Goal: Task Accomplishment & Management: Manage account settings

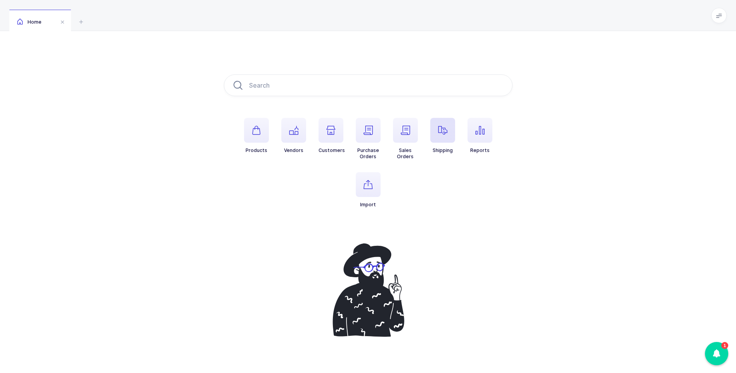
click at [441, 137] on span "button" at bounding box center [442, 130] width 25 height 25
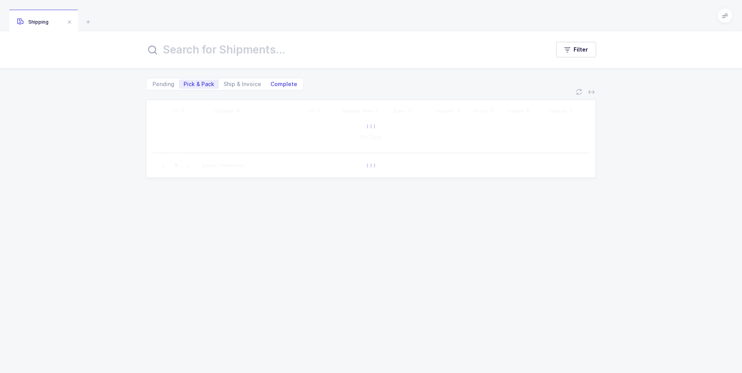
click at [287, 81] on span "Complete" at bounding box center [283, 83] width 27 height 5
click at [271, 81] on input "Complete" at bounding box center [268, 82] width 5 height 5
radio input "true"
radio input "false"
click at [266, 52] on input "text" at bounding box center [343, 49] width 394 height 19
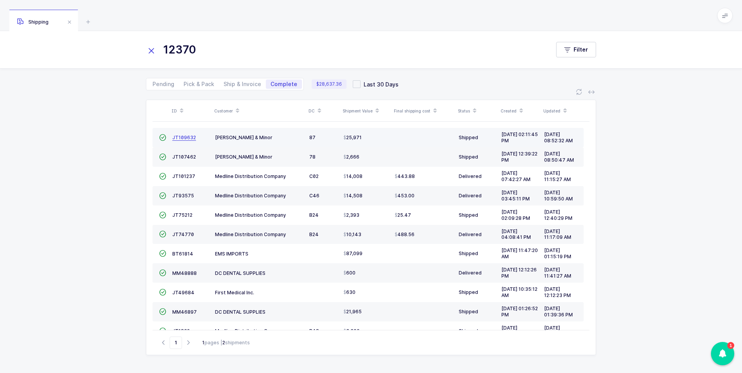
type input "12370"
click at [178, 136] on span "JT109632" at bounding box center [184, 138] width 24 height 6
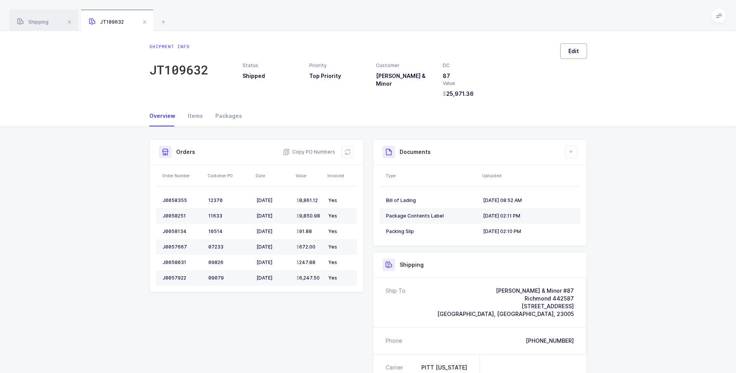
click at [570, 51] on span "Edit" at bounding box center [573, 51] width 10 height 8
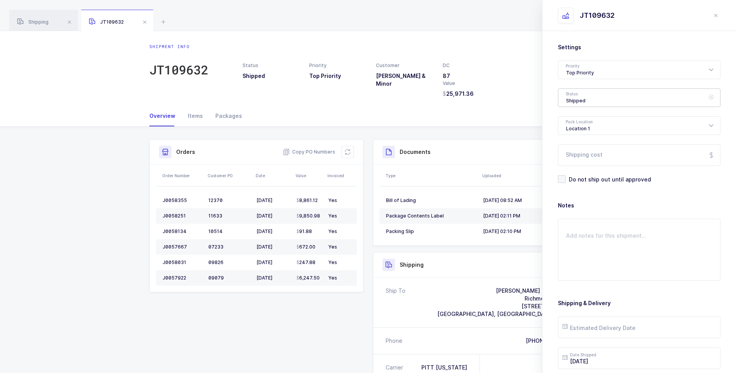
click at [564, 94] on div "Shipped" at bounding box center [639, 97] width 163 height 19
click at [581, 165] on li "Delivered" at bounding box center [641, 169] width 161 height 12
type input "Delivered"
click at [591, 154] on input "Shipping cost" at bounding box center [639, 155] width 163 height 22
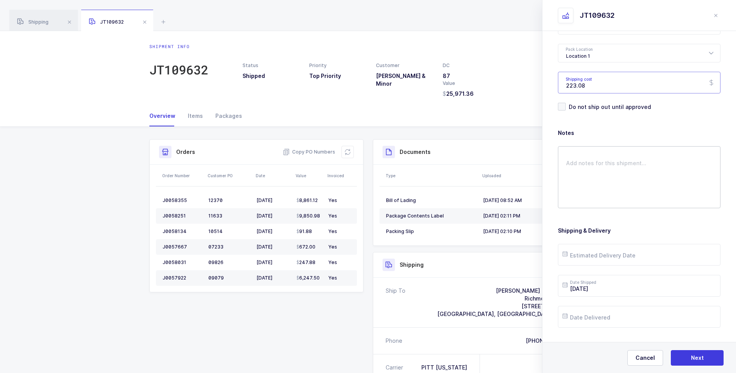
scroll to position [89, 0]
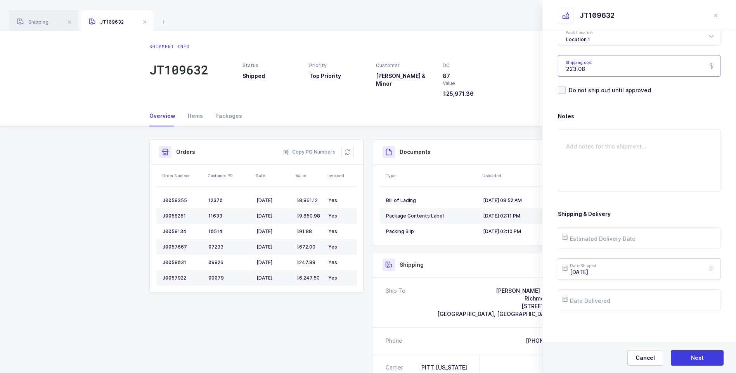
type input "223.08"
click at [604, 270] on input "[DATE]" at bounding box center [639, 269] width 163 height 22
click at [651, 208] on span "22" at bounding box center [652, 210] width 9 height 9
type input "[DATE]"
click at [609, 235] on input "text" at bounding box center [639, 238] width 163 height 22
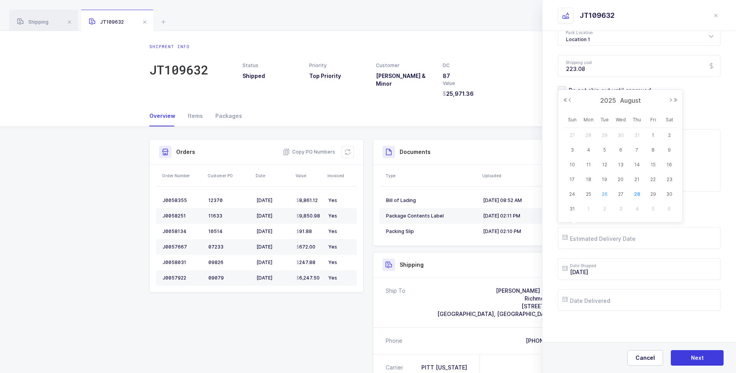
click at [602, 195] on span "26" at bounding box center [604, 194] width 9 height 9
type input "[DATE]"
click at [610, 303] on input "text" at bounding box center [639, 300] width 163 height 22
click at [604, 255] on span "26" at bounding box center [604, 256] width 9 height 9
type input "[DATE]"
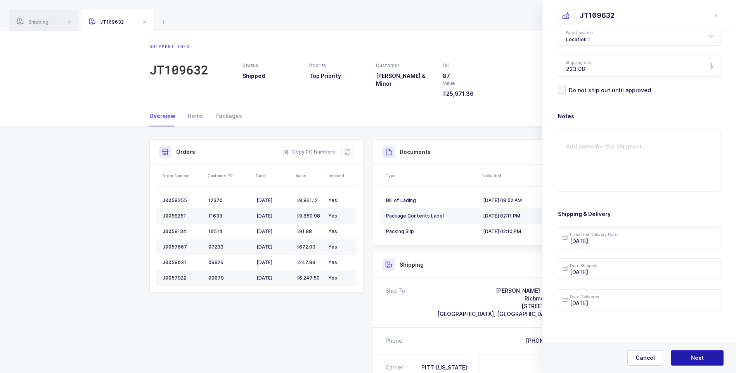
click at [679, 358] on button "Next" at bounding box center [697, 358] width 53 height 16
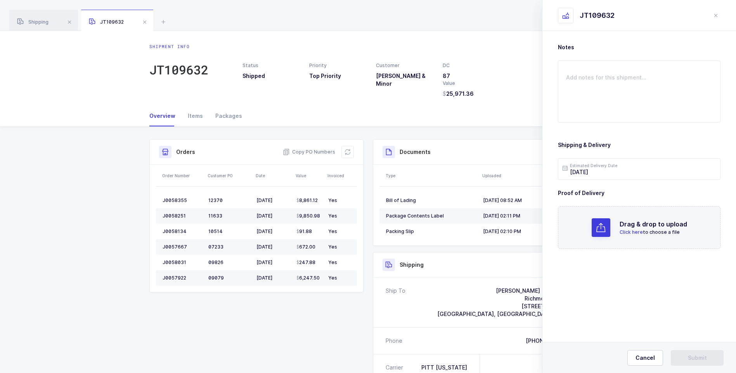
click at [623, 232] on span "Click here" at bounding box center [630, 232] width 23 height 6
click at [695, 360] on span "Submit" at bounding box center [697, 358] width 19 height 8
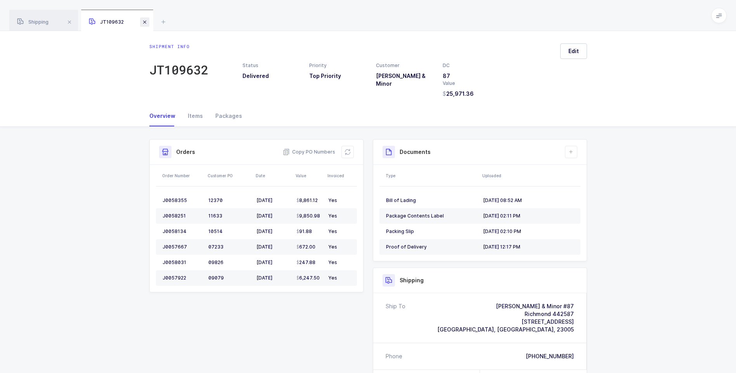
click at [143, 25] on span at bounding box center [144, 21] width 9 height 9
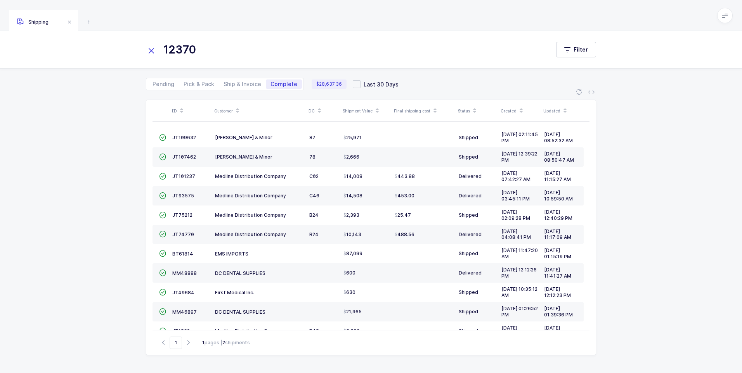
click at [156, 50] on icon at bounding box center [151, 50] width 11 height 11
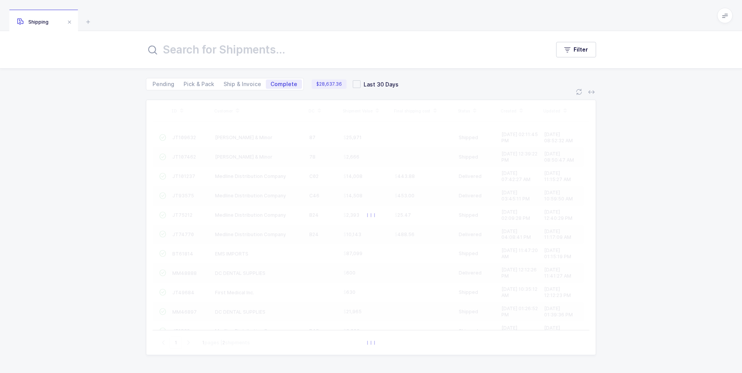
click at [161, 50] on input "text" at bounding box center [343, 49] width 394 height 19
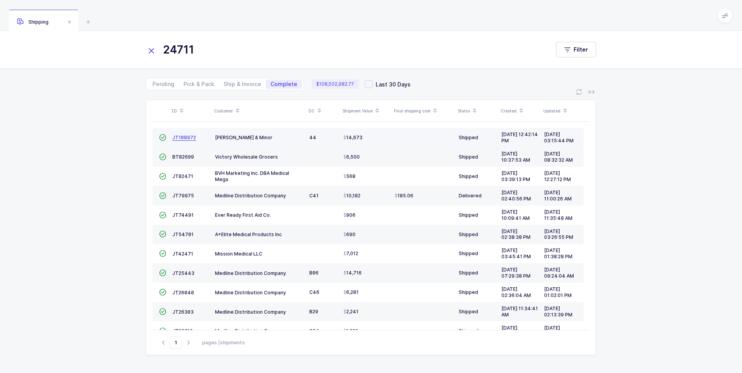
type input "24711"
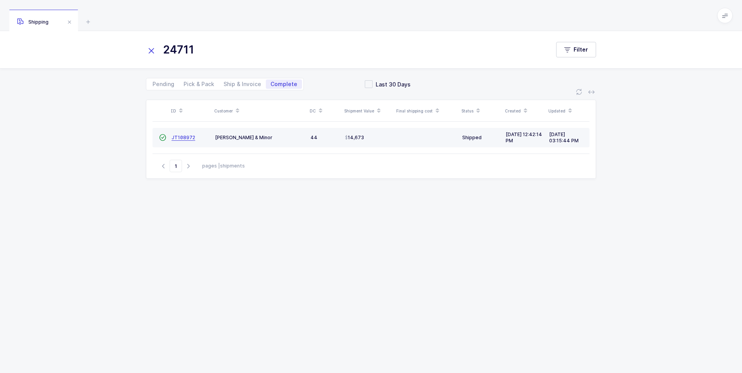
click at [180, 138] on span "JT108972" at bounding box center [183, 138] width 24 height 6
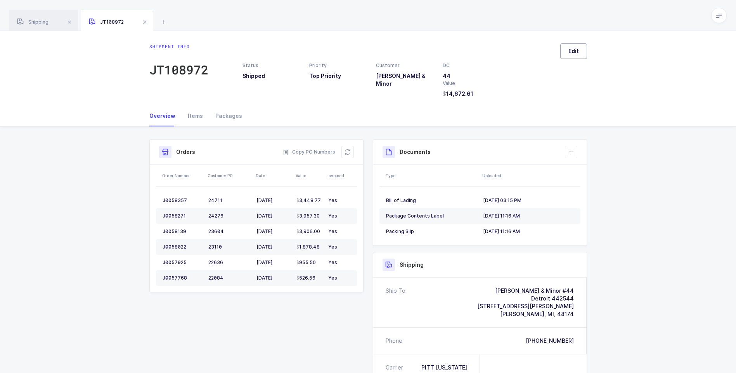
click at [570, 56] on button "Edit" at bounding box center [573, 51] width 27 height 16
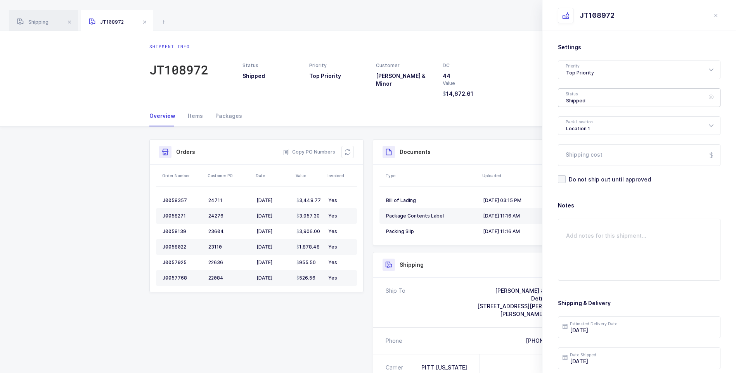
click at [577, 99] on div "Shipped" at bounding box center [639, 97] width 163 height 19
click at [576, 165] on li "Delivered" at bounding box center [641, 169] width 161 height 12
type input "Delivered"
click at [579, 161] on input "Shipping cost" at bounding box center [639, 155] width 163 height 22
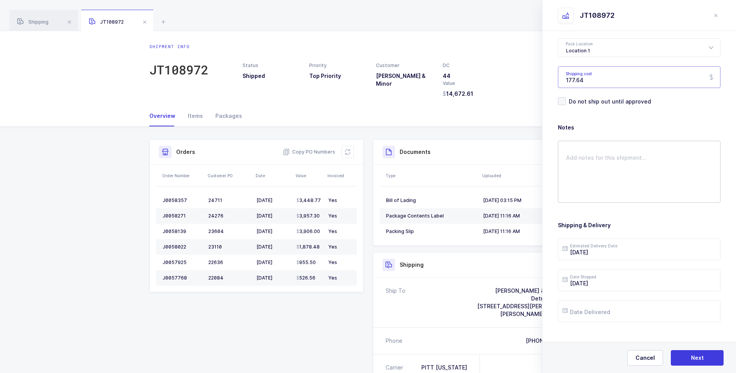
scroll to position [89, 0]
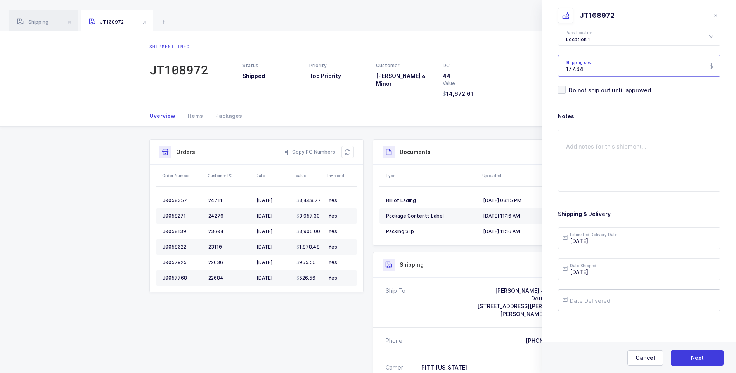
type input "177.64"
click at [604, 302] on input "text" at bounding box center [639, 300] width 163 height 22
click at [621, 254] on span "27" at bounding box center [620, 256] width 9 height 9
type input "[DATE]"
click at [687, 356] on button "Next" at bounding box center [697, 358] width 53 height 16
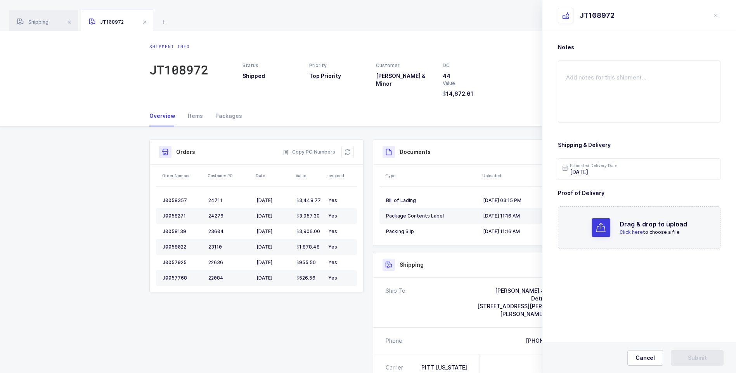
scroll to position [0, 0]
click at [633, 232] on span "Click here" at bounding box center [630, 232] width 23 height 6
click at [685, 354] on button "Submit" at bounding box center [697, 358] width 53 height 16
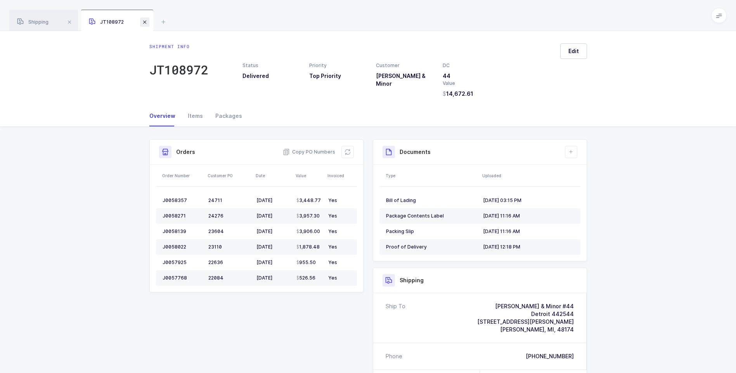
click at [145, 23] on span at bounding box center [144, 21] width 9 height 9
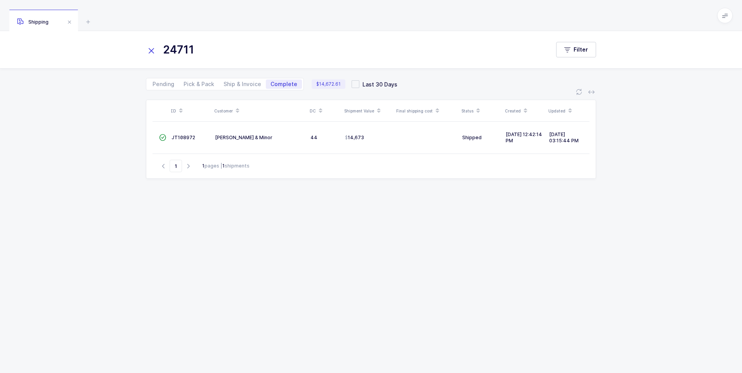
drag, startPoint x: 150, startPoint y: 52, endPoint x: 156, endPoint y: 50, distance: 6.0
click at [152, 52] on icon at bounding box center [151, 50] width 11 height 11
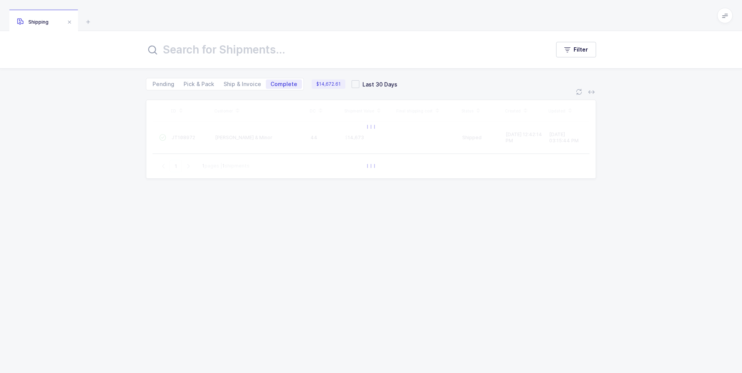
click at [177, 43] on input "text" at bounding box center [343, 49] width 394 height 19
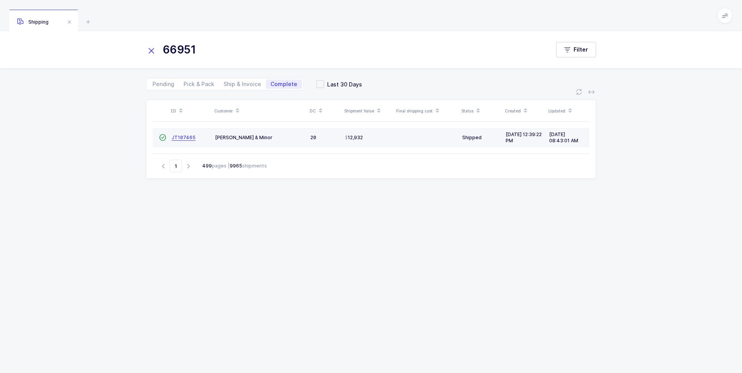
type input "66951"
click at [185, 137] on span "JT107465" at bounding box center [183, 138] width 24 height 6
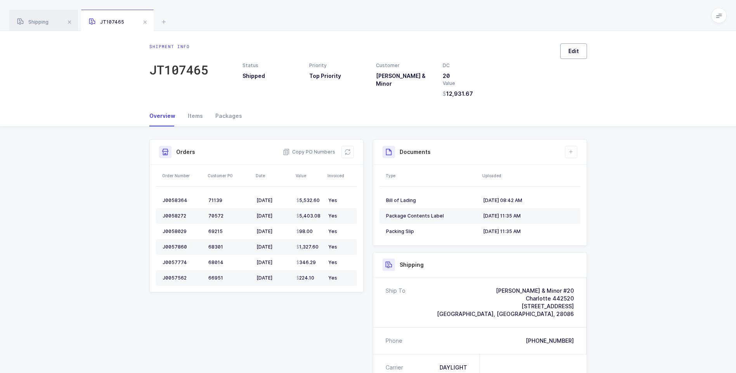
click at [570, 54] on span "Edit" at bounding box center [573, 51] width 10 height 8
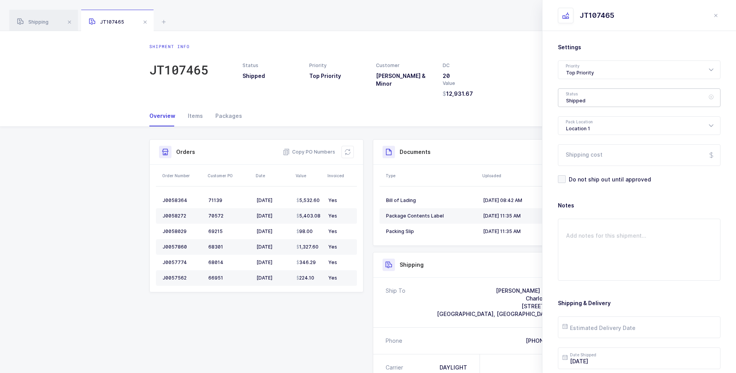
click at [595, 99] on div "Shipped" at bounding box center [639, 97] width 163 height 19
click at [576, 164] on li "Delivered" at bounding box center [641, 169] width 161 height 12
type input "Delivered"
click at [598, 152] on input "Shipping cost" at bounding box center [639, 155] width 163 height 22
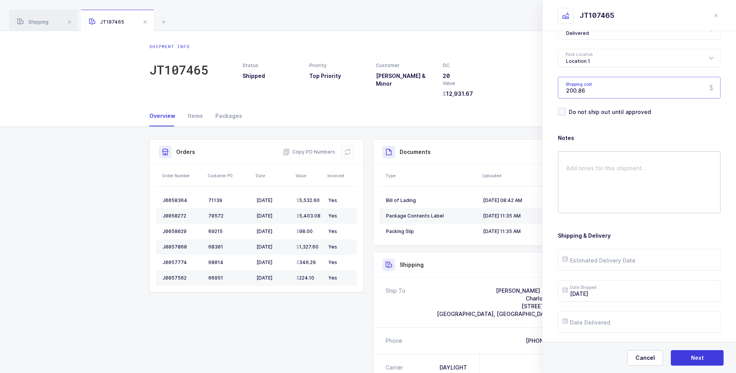
scroll to position [78, 0]
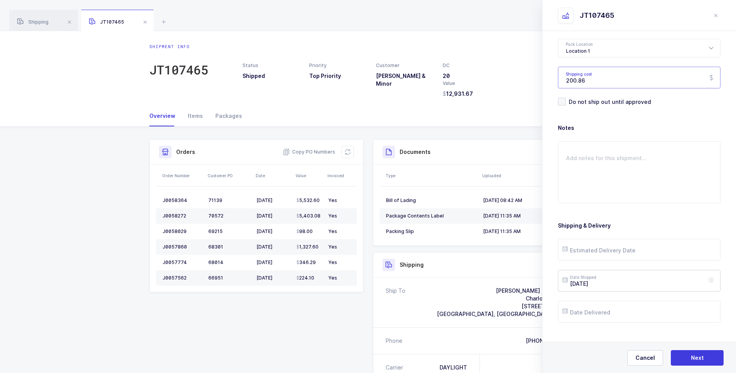
type input "200.86"
click at [605, 285] on input "[DATE]" at bounding box center [639, 281] width 163 height 22
click at [654, 220] on span "22" at bounding box center [652, 222] width 9 height 9
type input "[DATE]"
click at [602, 254] on input "text" at bounding box center [639, 250] width 163 height 22
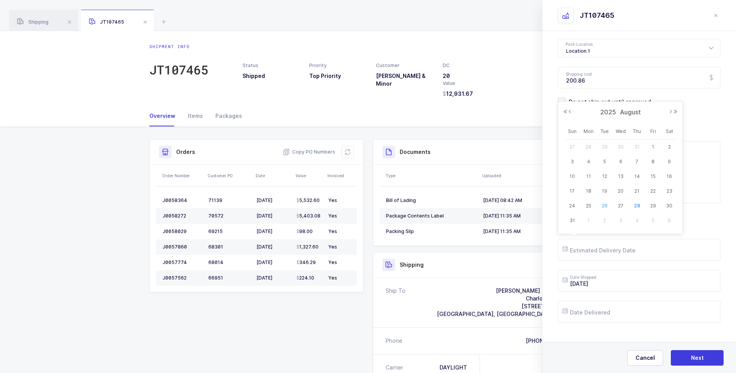
click at [603, 205] on span "26" at bounding box center [604, 205] width 9 height 9
type input "[DATE]"
click at [604, 308] on input "text" at bounding box center [639, 312] width 163 height 22
click at [618, 268] on span "27" at bounding box center [620, 267] width 9 height 9
type input "[DATE]"
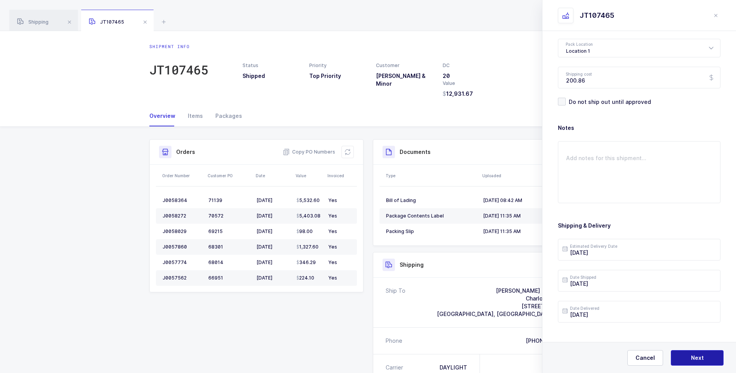
click at [681, 356] on button "Next" at bounding box center [697, 358] width 53 height 16
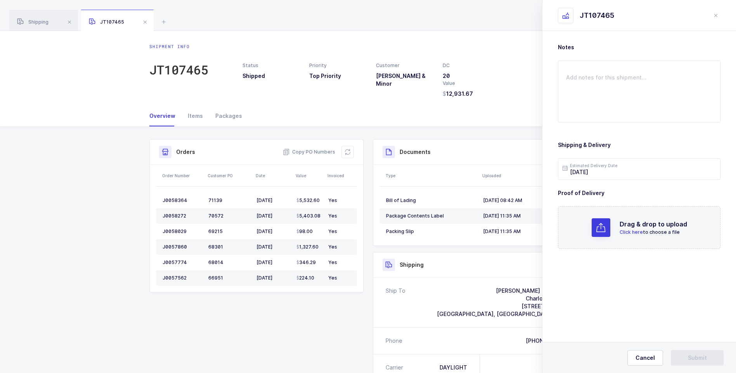
click at [630, 230] on span "Click here" at bounding box center [630, 232] width 23 height 6
click at [684, 353] on button "Submit" at bounding box center [697, 358] width 53 height 16
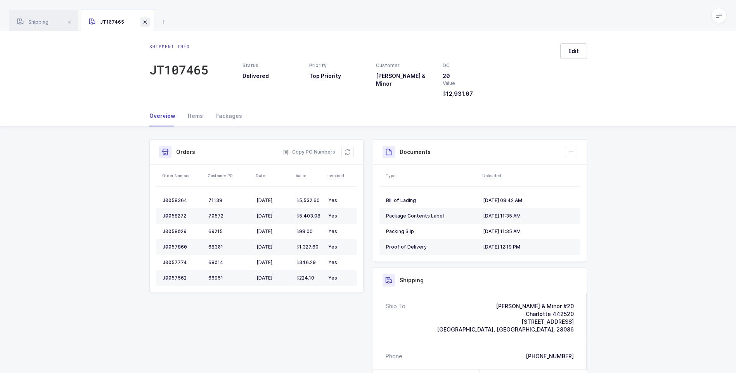
click at [145, 25] on span at bounding box center [144, 21] width 9 height 9
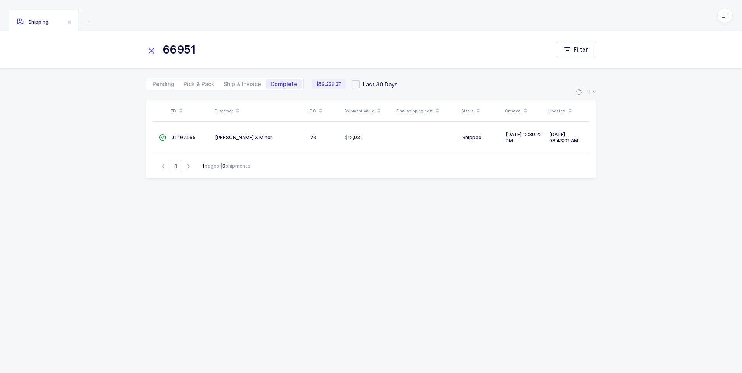
drag, startPoint x: 149, startPoint y: 55, endPoint x: 159, endPoint y: 51, distance: 10.7
click at [150, 54] on icon at bounding box center [151, 50] width 11 height 11
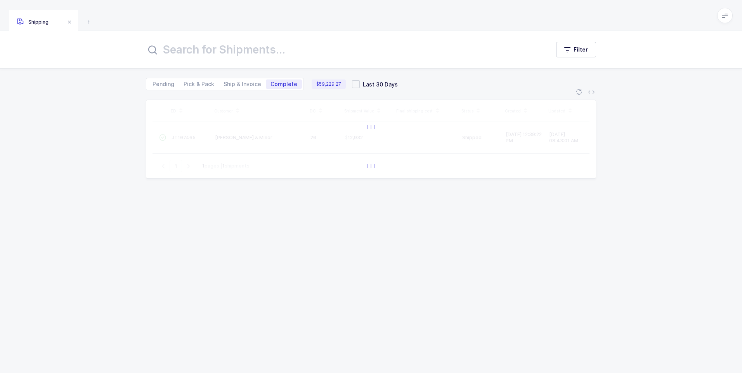
click at [161, 50] on input "text" at bounding box center [343, 49] width 394 height 19
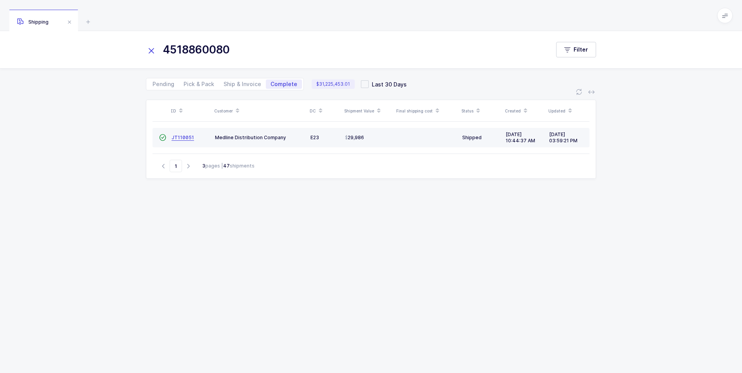
type input "4518860080"
click at [177, 138] on span "JT110051" at bounding box center [182, 138] width 22 height 6
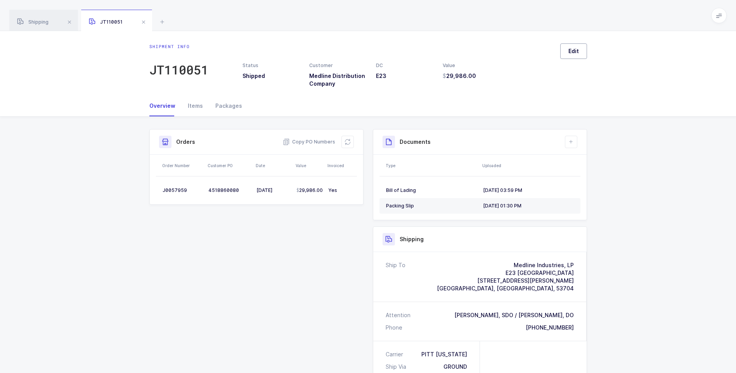
click at [574, 53] on span "Edit" at bounding box center [573, 51] width 10 height 8
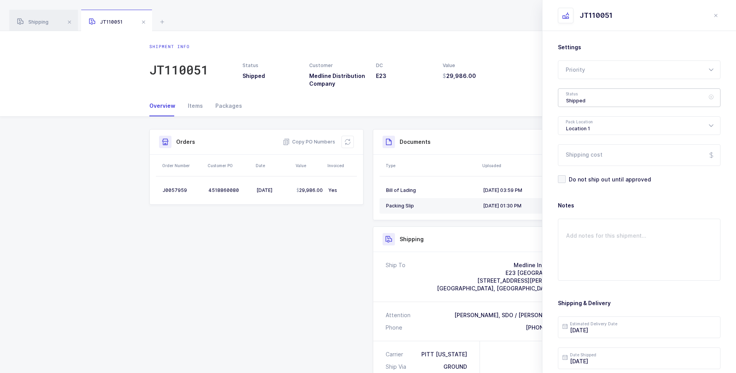
click at [591, 97] on div "Shipped" at bounding box center [639, 97] width 163 height 19
click at [579, 171] on span "Delivered" at bounding box center [579, 169] width 26 height 7
type input "Delivered"
click at [587, 156] on input "Shipping cost" at bounding box center [639, 155] width 163 height 22
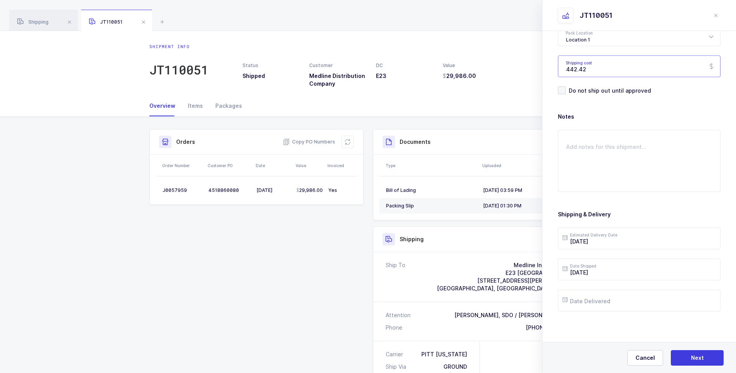
scroll to position [89, 0]
type input "442.42"
click at [607, 300] on input "text" at bounding box center [639, 300] width 163 height 22
click at [586, 211] on span "4" at bounding box center [588, 211] width 9 height 9
type input "[DATE]"
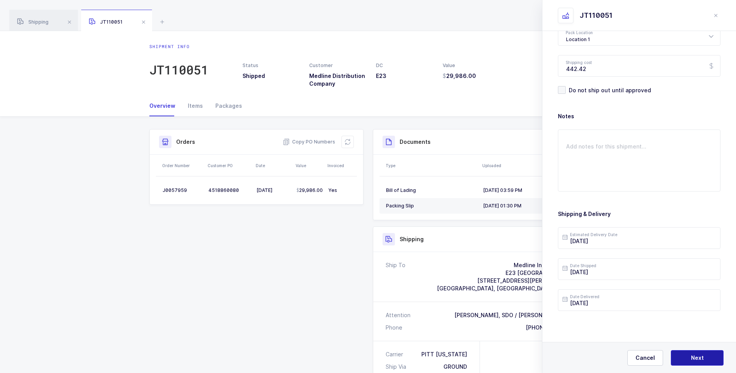
click at [686, 356] on button "Next" at bounding box center [697, 358] width 53 height 16
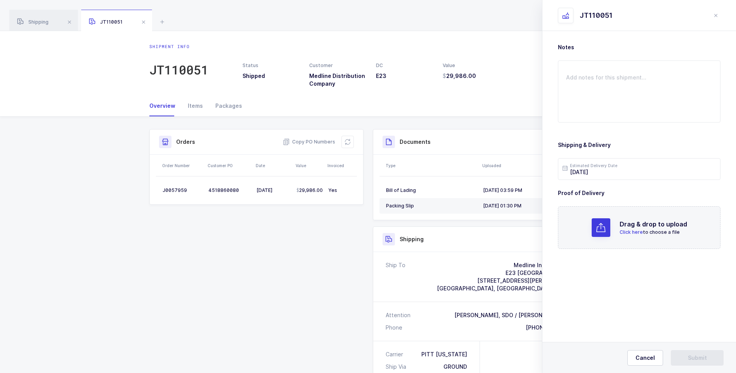
click at [634, 232] on span "Click here" at bounding box center [630, 232] width 23 height 6
click at [688, 352] on button "Submit" at bounding box center [697, 358] width 53 height 16
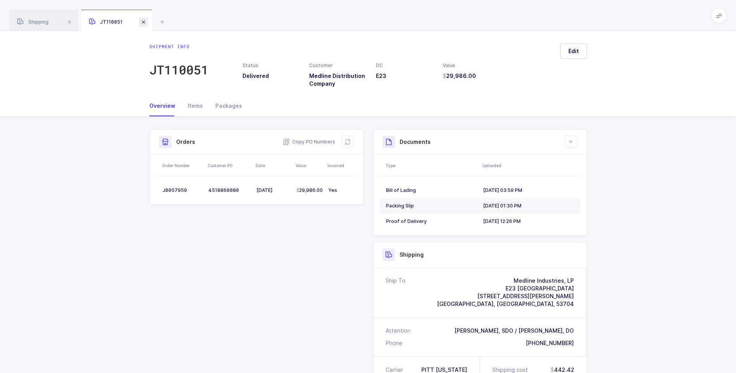
click at [145, 22] on span at bounding box center [143, 21] width 9 height 9
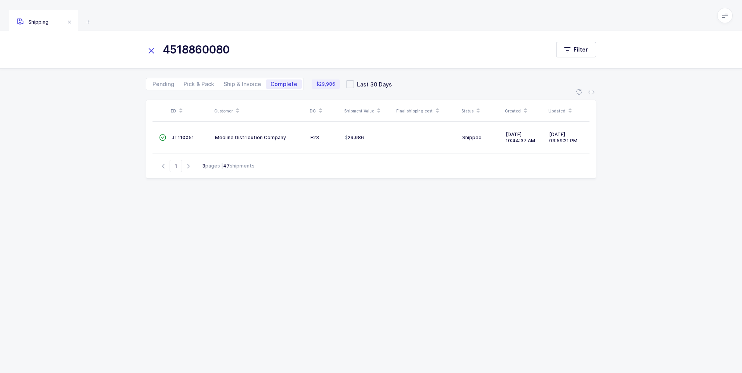
click at [150, 47] on icon at bounding box center [151, 50] width 11 height 11
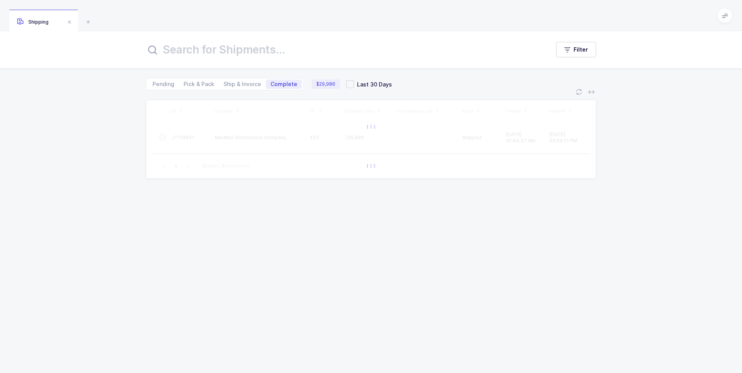
click at [167, 52] on input "text" at bounding box center [343, 49] width 394 height 19
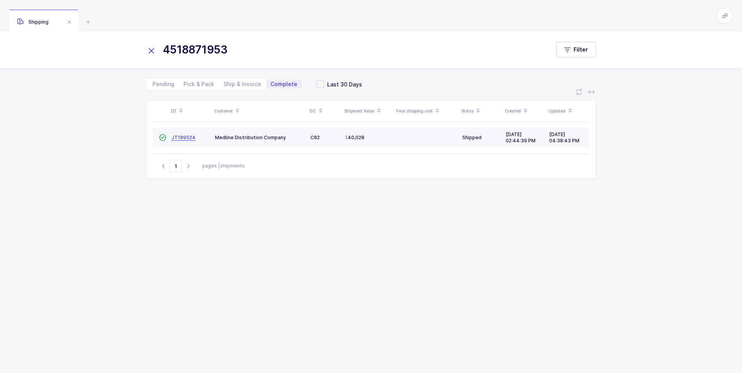
type input "4518871953"
click at [181, 140] on span "JT109524" at bounding box center [183, 138] width 24 height 6
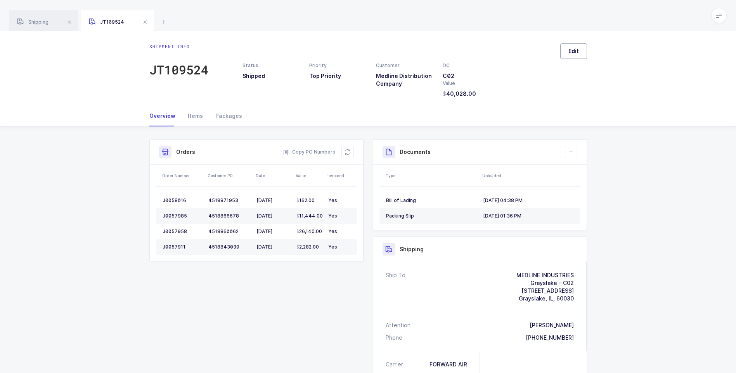
click at [571, 51] on span "Edit" at bounding box center [573, 51] width 10 height 8
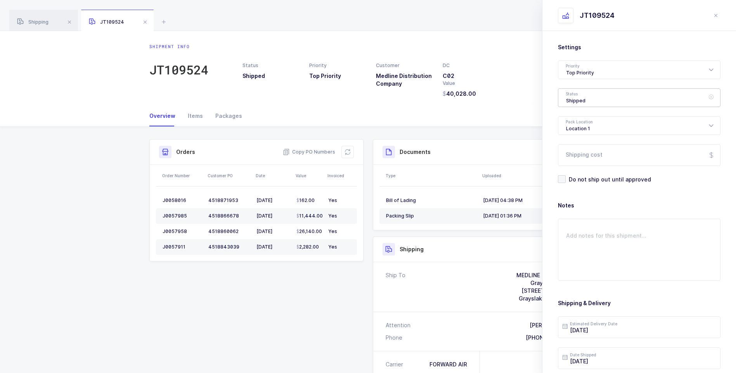
click at [581, 97] on div "Shipped" at bounding box center [639, 97] width 163 height 19
click at [583, 168] on span "Delivered" at bounding box center [579, 169] width 26 height 7
type input "Delivered"
click at [591, 154] on input "Shipping cost" at bounding box center [639, 155] width 163 height 22
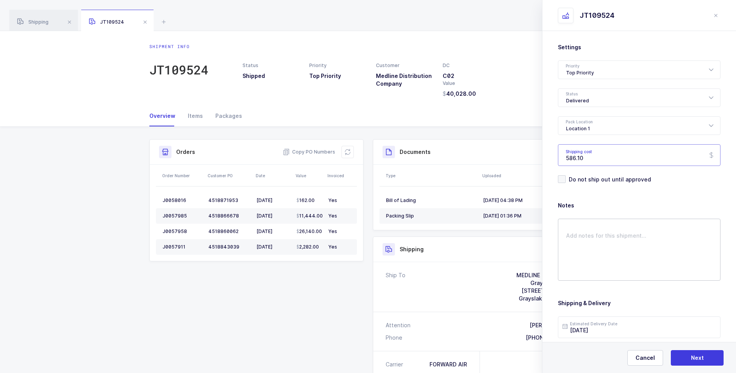
type input "586.10"
click at [577, 235] on textarea at bounding box center [639, 250] width 163 height 62
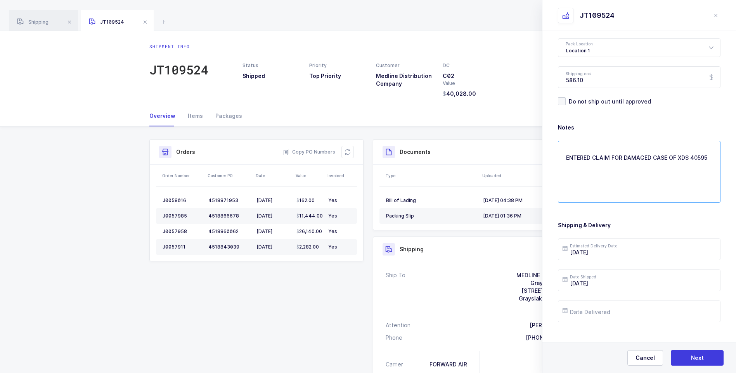
scroll to position [89, 0]
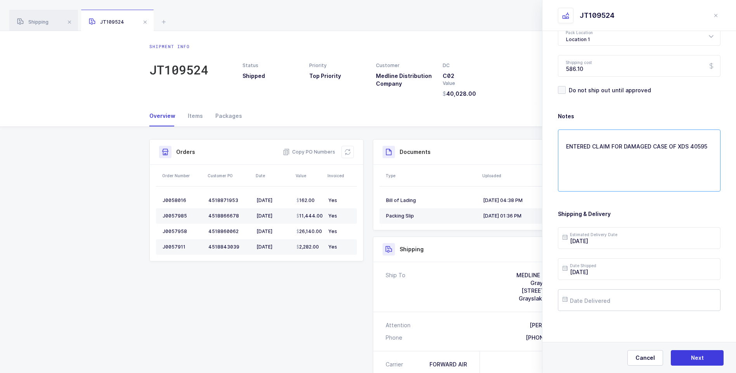
type textarea "ENTERED CLAIM FOR DAMAGED CASE OF XDS 40595"
click at [588, 306] on input "text" at bounding box center [639, 300] width 163 height 22
click at [657, 197] on span "1" at bounding box center [652, 197] width 9 height 9
type input "[DATE]"
click at [698, 359] on span "Next" at bounding box center [697, 358] width 13 height 8
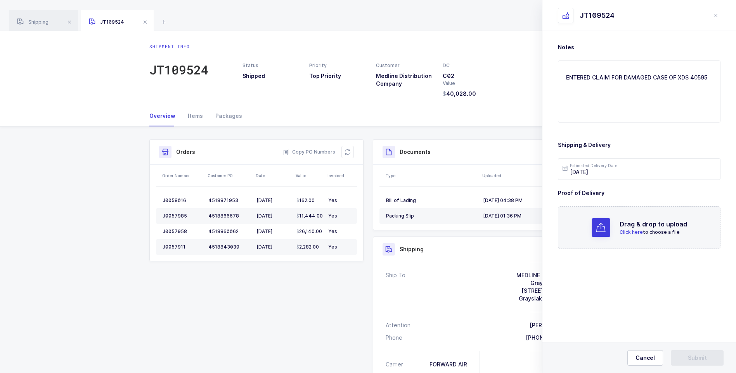
scroll to position [0, 0]
click at [622, 232] on span "Click here" at bounding box center [630, 232] width 23 height 6
click at [697, 358] on span "Submit" at bounding box center [697, 358] width 19 height 8
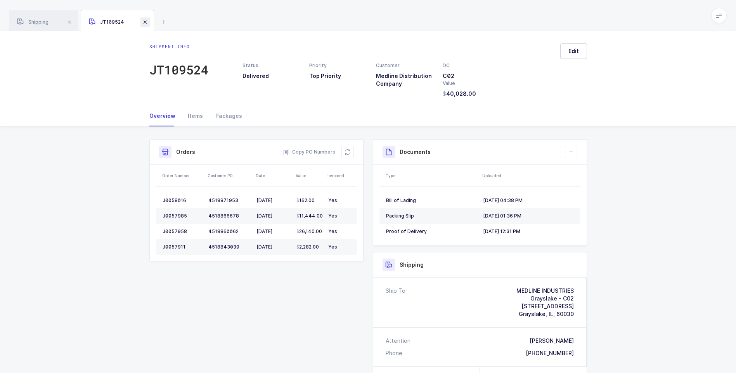
click at [144, 22] on span at bounding box center [144, 21] width 9 height 9
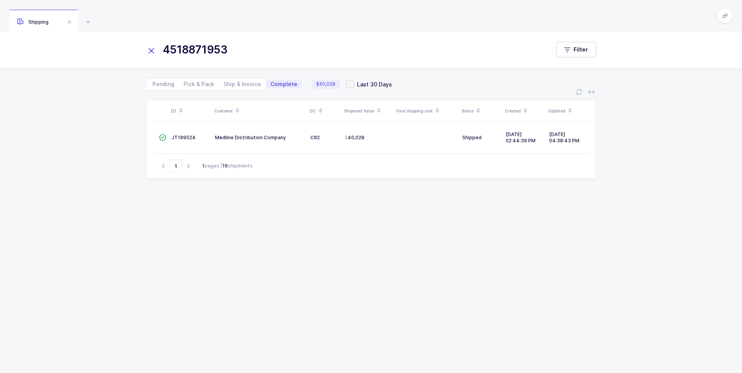
drag, startPoint x: 150, startPoint y: 52, endPoint x: 163, endPoint y: 48, distance: 12.4
click at [152, 51] on icon at bounding box center [151, 50] width 11 height 11
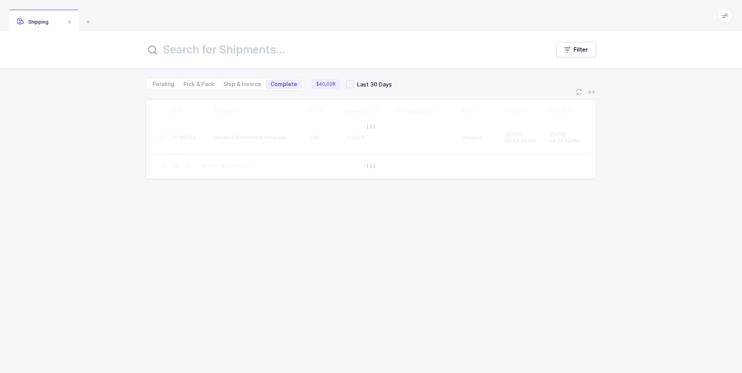
click at [186, 45] on input "text" at bounding box center [343, 49] width 394 height 19
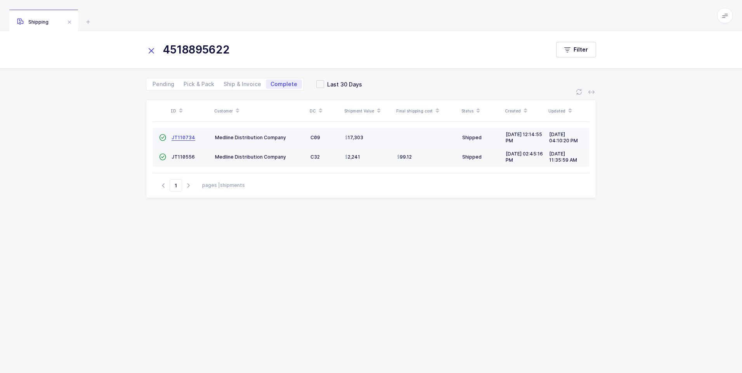
type input "4518895622"
click at [176, 139] on span "JT110734" at bounding box center [183, 138] width 24 height 6
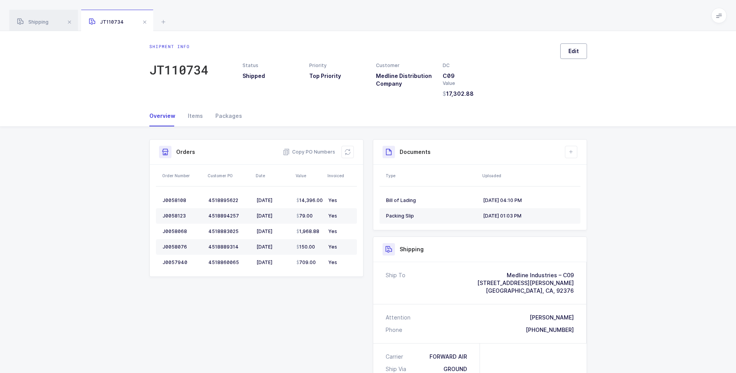
click at [565, 52] on button "Edit" at bounding box center [573, 51] width 27 height 16
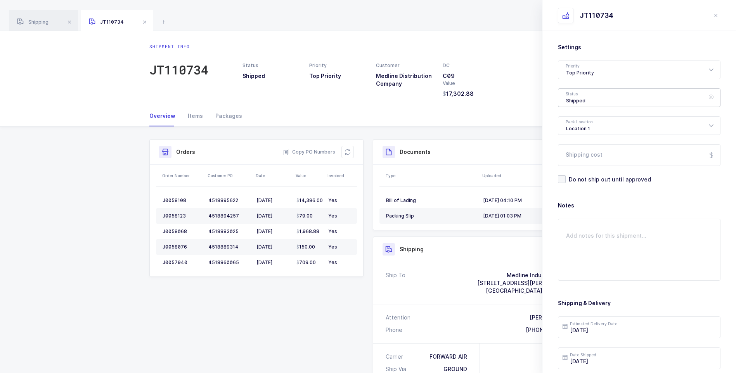
click at [575, 97] on div "Shipped" at bounding box center [639, 97] width 163 height 19
click at [590, 167] on span "Delivered" at bounding box center [579, 169] width 26 height 7
type input "Delivered"
click at [593, 157] on input "Shipping cost" at bounding box center [639, 155] width 163 height 22
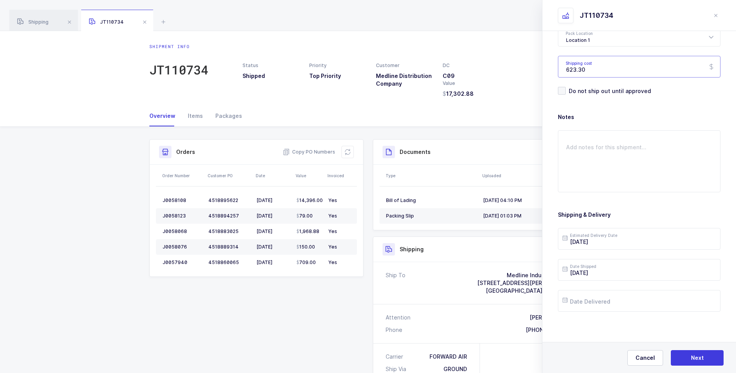
scroll to position [89, 0]
type input "623.30"
click at [591, 304] on input "text" at bounding box center [639, 300] width 163 height 22
click at [638, 213] on span "7" at bounding box center [636, 211] width 9 height 9
type input "[DATE]"
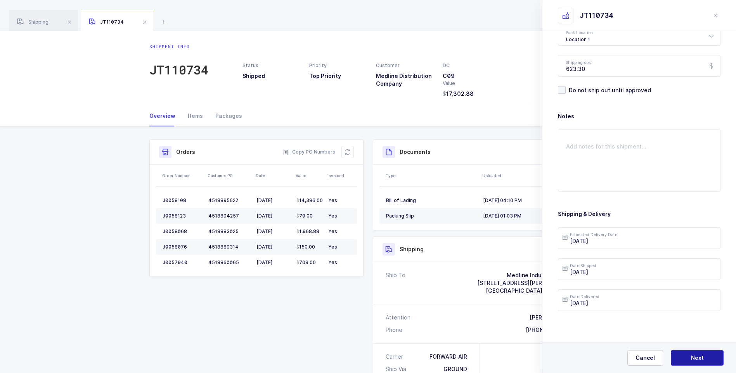
click at [688, 356] on button "Next" at bounding box center [697, 358] width 53 height 16
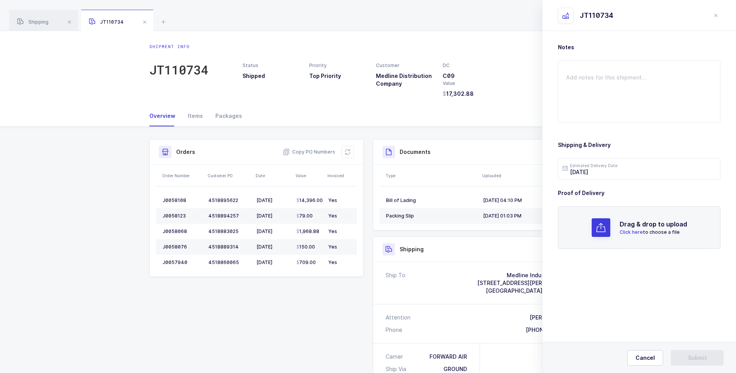
click at [630, 234] on span "Click here" at bounding box center [630, 232] width 23 height 6
click at [689, 353] on button "Submit" at bounding box center [697, 358] width 53 height 16
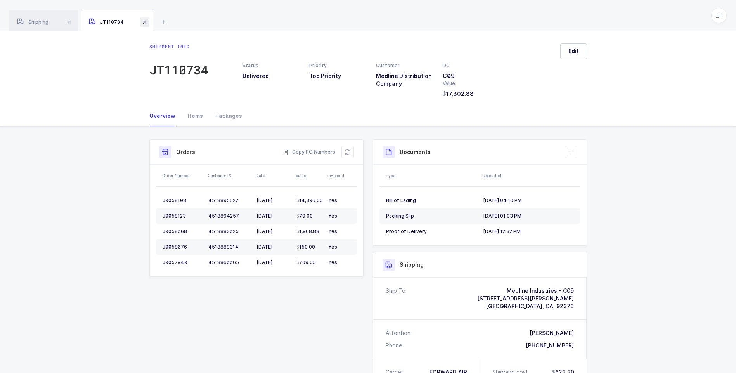
click at [148, 25] on span at bounding box center [144, 21] width 9 height 9
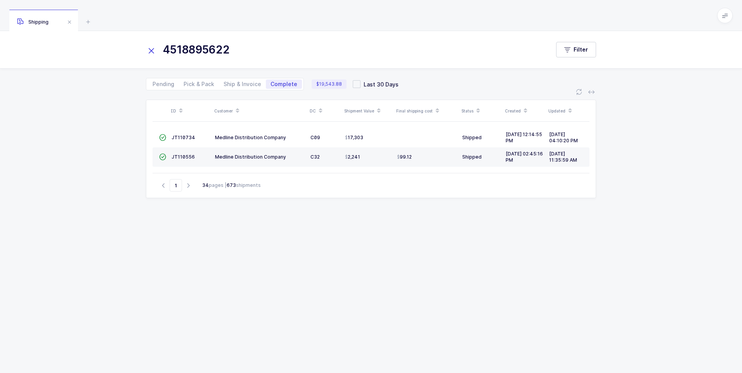
click at [148, 53] on icon at bounding box center [151, 50] width 11 height 11
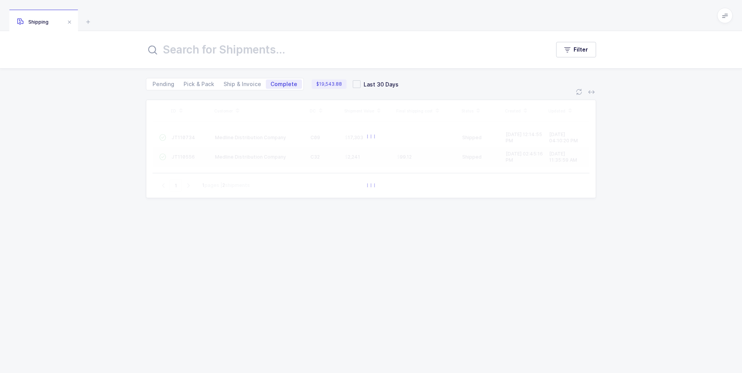
click at [163, 46] on input "text" at bounding box center [343, 49] width 394 height 19
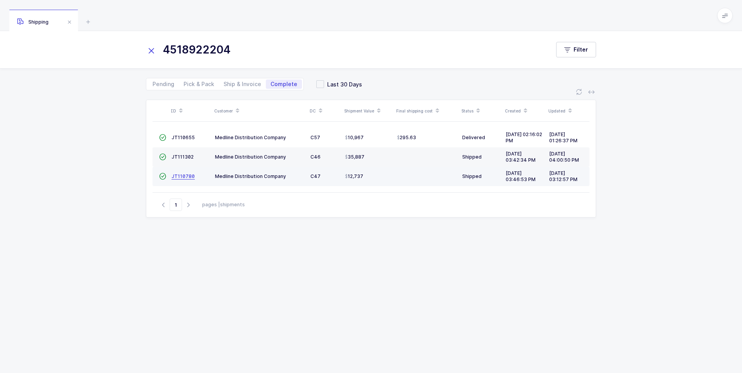
type input "4518922204"
click at [173, 177] on span "JT110780" at bounding box center [182, 176] width 23 height 6
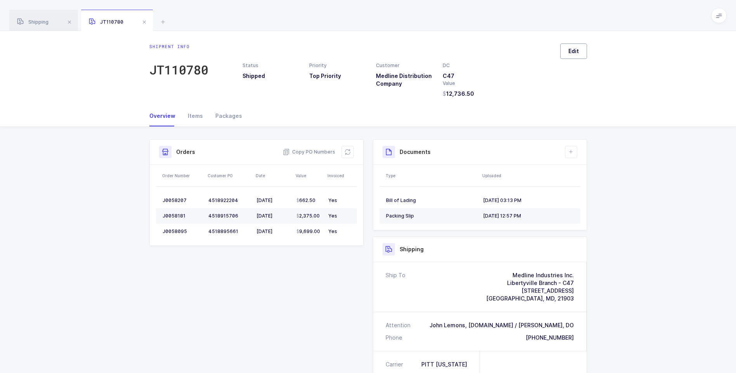
click at [570, 48] on span "Edit" at bounding box center [573, 51] width 10 height 8
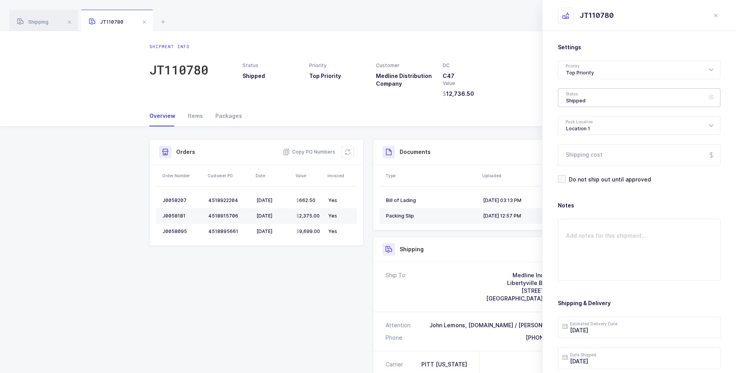
click at [578, 102] on div "Shipped" at bounding box center [639, 97] width 163 height 19
click at [589, 166] on li "Delivered" at bounding box center [641, 169] width 161 height 12
type input "Delivered"
click at [589, 158] on input "Shipping cost" at bounding box center [639, 155] width 163 height 22
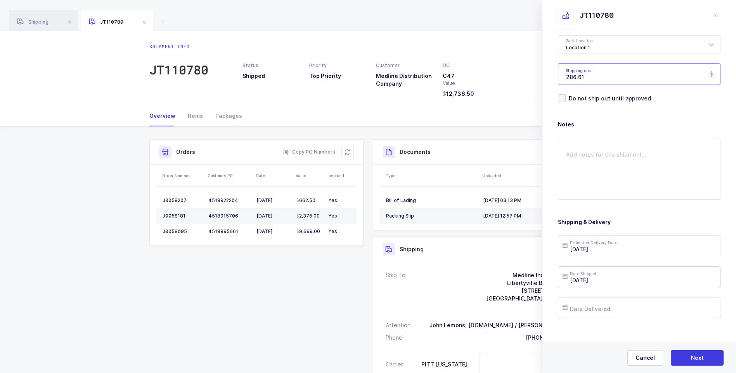
scroll to position [89, 0]
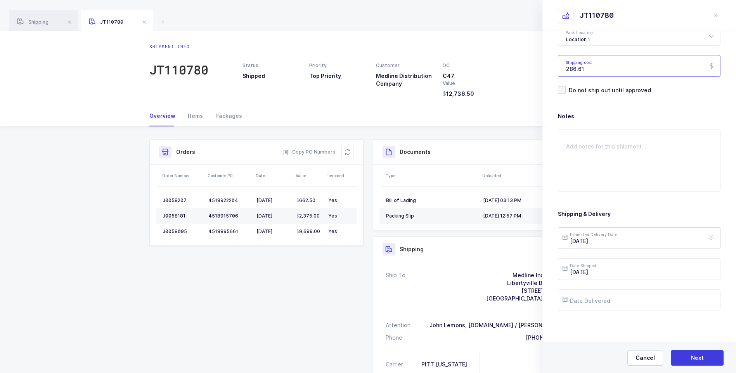
type input "286.61"
click at [618, 240] on input "[DATE]" at bounding box center [639, 238] width 163 height 22
click at [636, 160] on div "14" at bounding box center [637, 165] width 16 height 12
type input "[DATE]"
click at [632, 293] on input "text" at bounding box center [639, 300] width 163 height 22
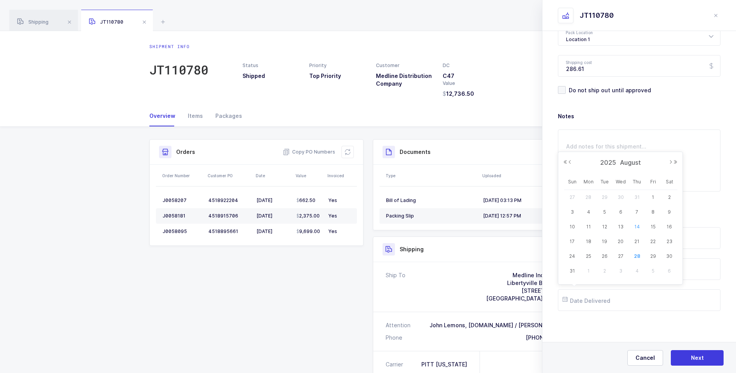
click at [633, 225] on span "14" at bounding box center [636, 226] width 9 height 9
type input "[DATE]"
click at [694, 358] on span "Next" at bounding box center [697, 358] width 13 height 8
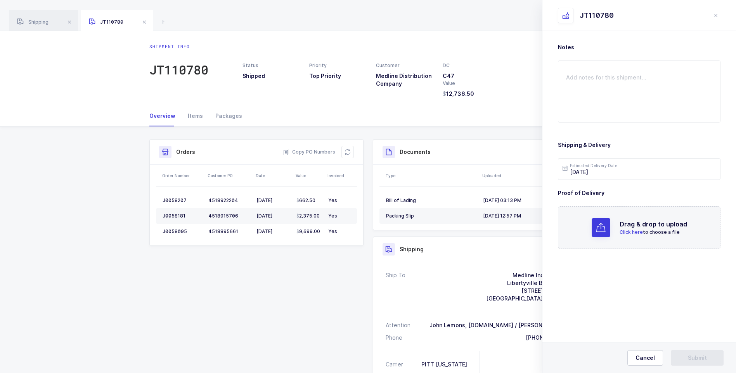
scroll to position [0, 0]
click at [629, 232] on span "Click here" at bounding box center [630, 232] width 23 height 6
click at [691, 356] on span "Submit" at bounding box center [697, 358] width 19 height 8
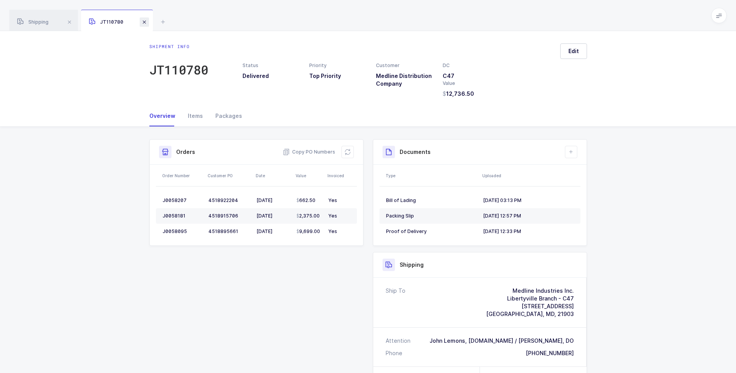
click at [146, 20] on span at bounding box center [144, 21] width 9 height 9
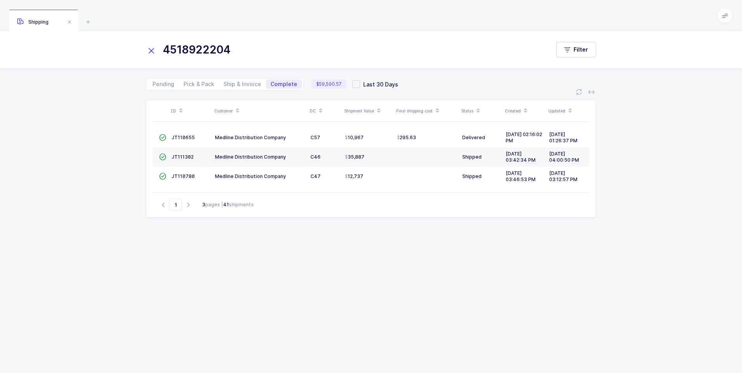
click at [150, 50] on icon at bounding box center [151, 50] width 11 height 11
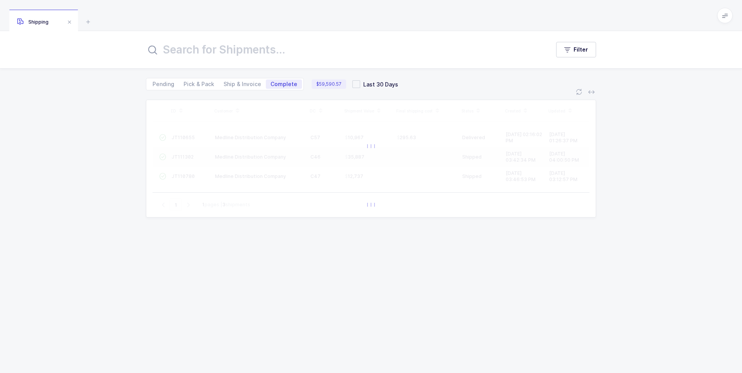
click at [171, 51] on input "text" at bounding box center [343, 49] width 394 height 19
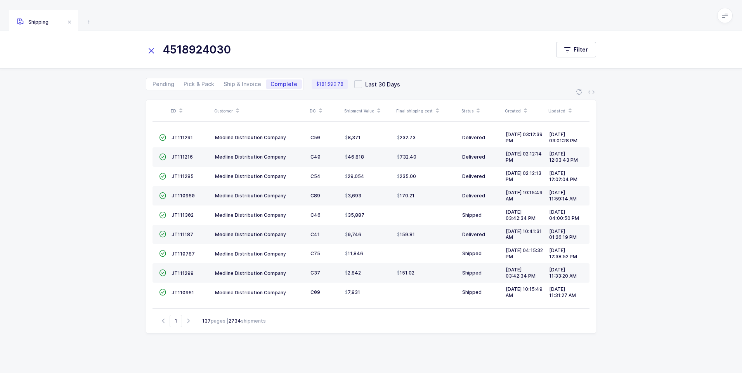
type input "4518924030"
click at [150, 48] on icon at bounding box center [151, 50] width 11 height 11
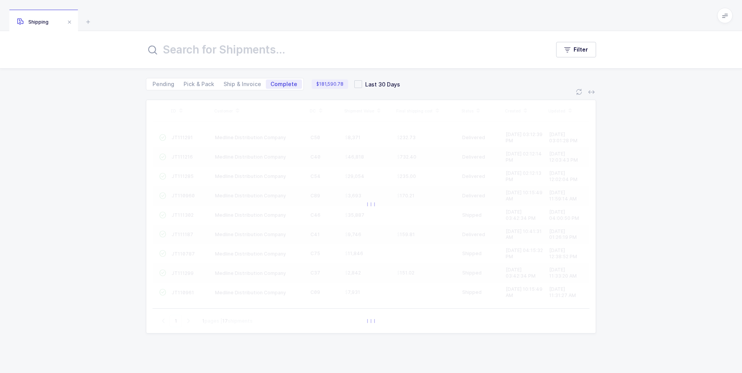
click at [177, 48] on input "text" at bounding box center [343, 49] width 394 height 19
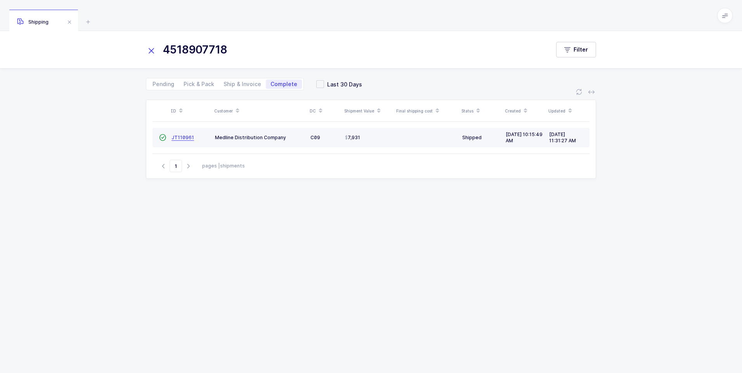
type input "4518907718"
click at [185, 139] on span "JT110961" at bounding box center [182, 138] width 22 height 6
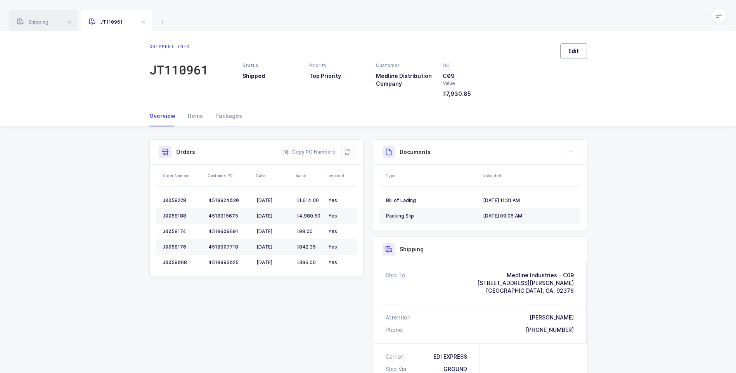
click at [575, 50] on span "Edit" at bounding box center [573, 51] width 10 height 8
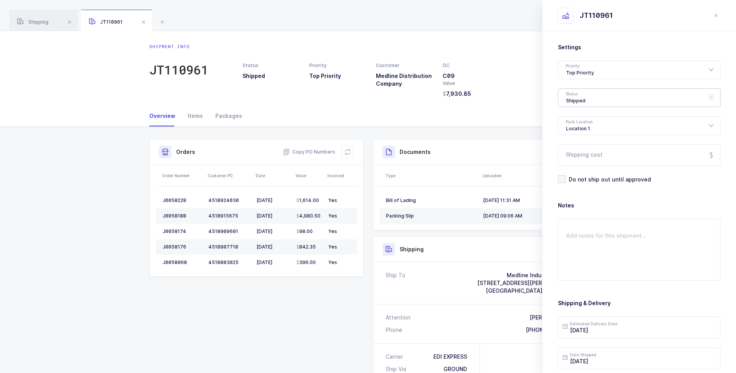
click at [589, 94] on div "Shipped" at bounding box center [639, 97] width 163 height 19
click at [583, 166] on span "Delivered" at bounding box center [579, 169] width 26 height 7
type input "Delivered"
click at [584, 158] on input "Shipping cost" at bounding box center [639, 155] width 163 height 22
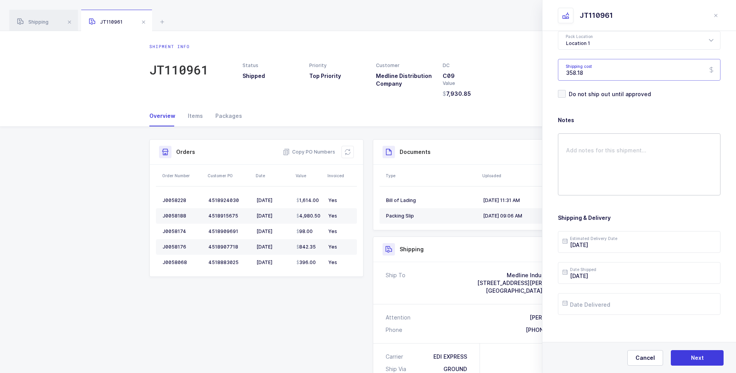
scroll to position [89, 0]
type input "358.18"
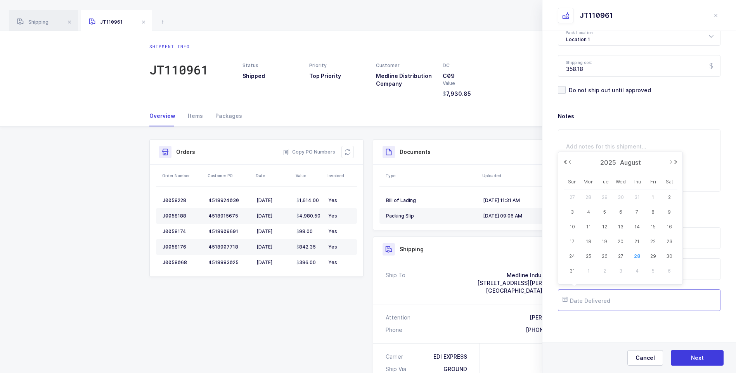
click at [591, 302] on input "text" at bounding box center [639, 300] width 163 height 22
click at [648, 239] on div "22" at bounding box center [653, 242] width 16 height 12
type input "[DATE]"
click at [685, 359] on button "Next" at bounding box center [697, 358] width 53 height 16
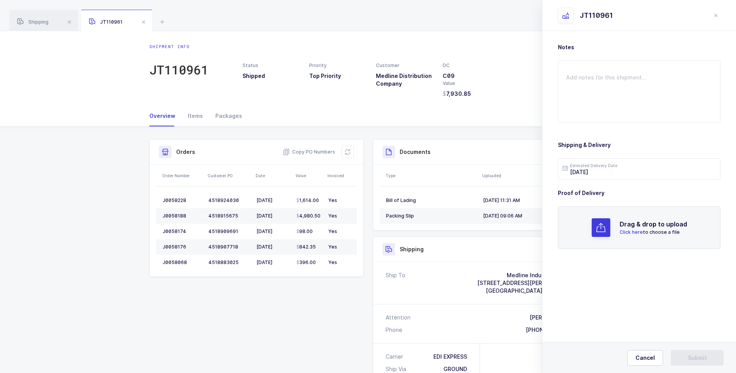
click at [625, 233] on span "Click here" at bounding box center [630, 232] width 23 height 6
click at [687, 358] on button "Submit" at bounding box center [697, 358] width 53 height 16
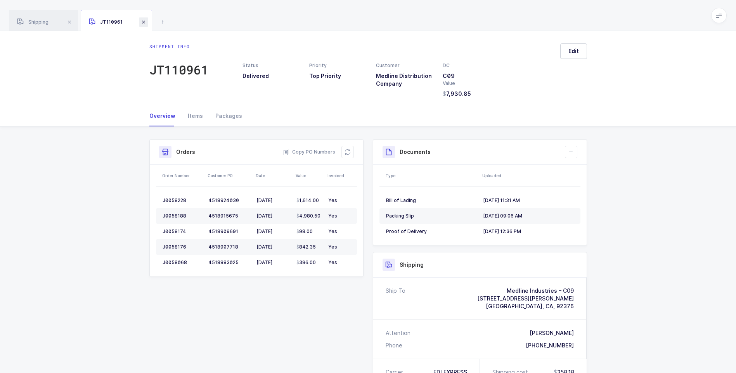
click at [140, 21] on span at bounding box center [143, 21] width 9 height 9
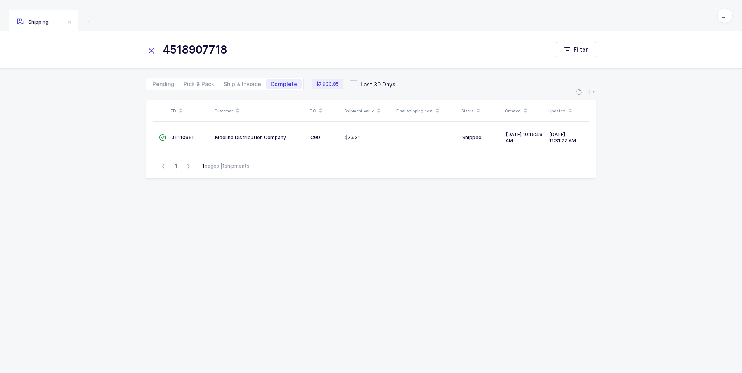
click at [149, 48] on icon at bounding box center [151, 50] width 11 height 11
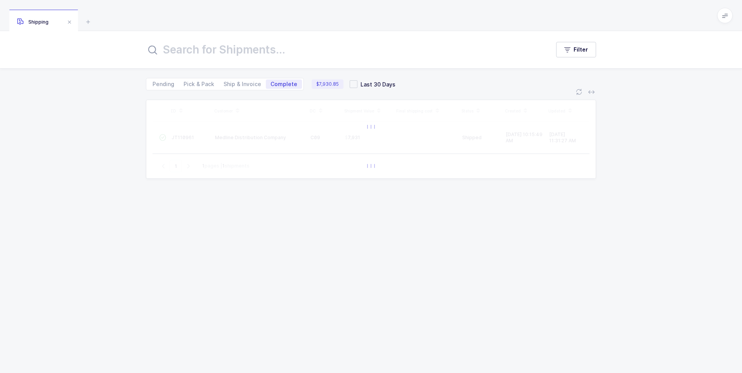
click at [165, 46] on input "text" at bounding box center [343, 49] width 394 height 19
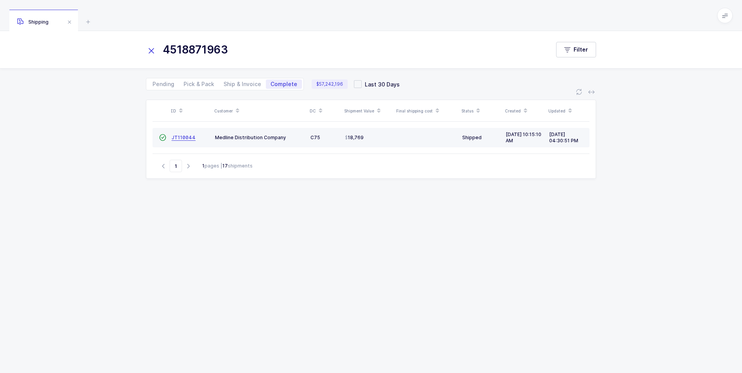
type input "4518871963"
click at [184, 138] on span "JT110044" at bounding box center [183, 138] width 24 height 6
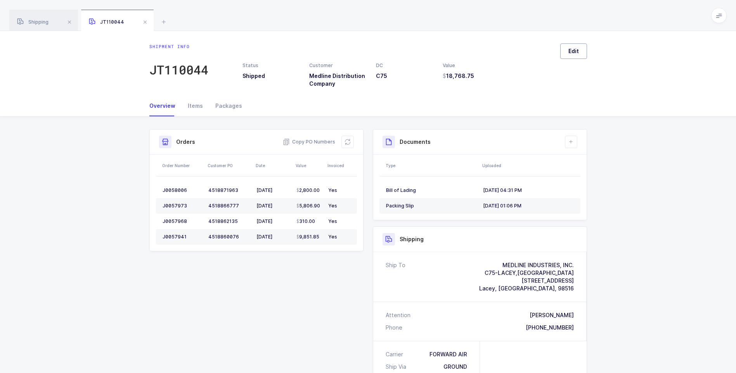
click at [574, 53] on span "Edit" at bounding box center [573, 51] width 10 height 8
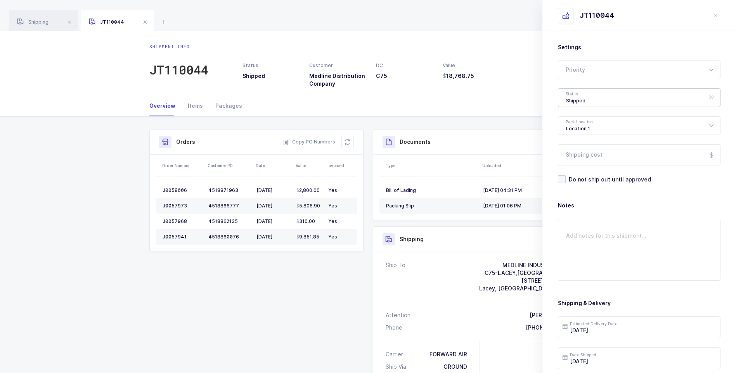
click at [581, 99] on div "Shipped" at bounding box center [639, 97] width 163 height 19
click at [580, 166] on span "Delivered" at bounding box center [579, 169] width 26 height 7
type input "Delivered"
click at [590, 155] on input "Shipping cost" at bounding box center [639, 155] width 163 height 22
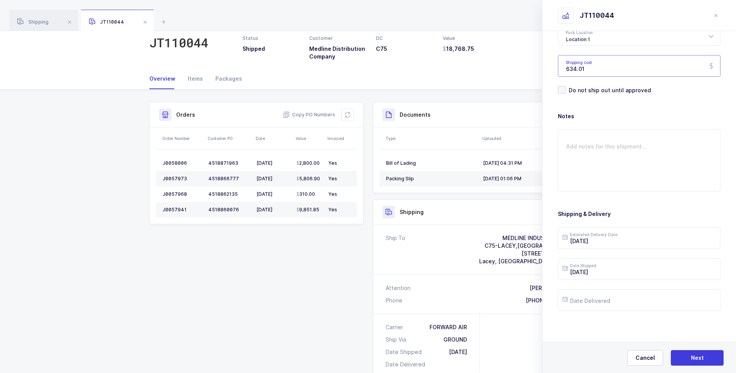
scroll to position [39, 0]
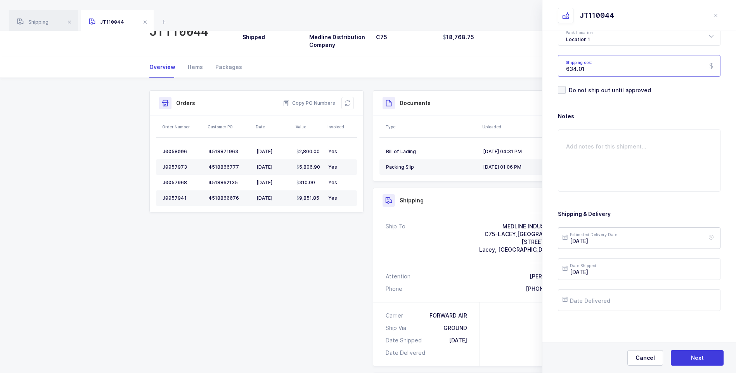
type input "634.01"
click at [608, 240] on input "[DATE]" at bounding box center [639, 238] width 163 height 22
click at [636, 148] on span "7" at bounding box center [636, 149] width 9 height 9
type input "[DATE]"
click at [613, 294] on input "text" at bounding box center [639, 300] width 163 height 22
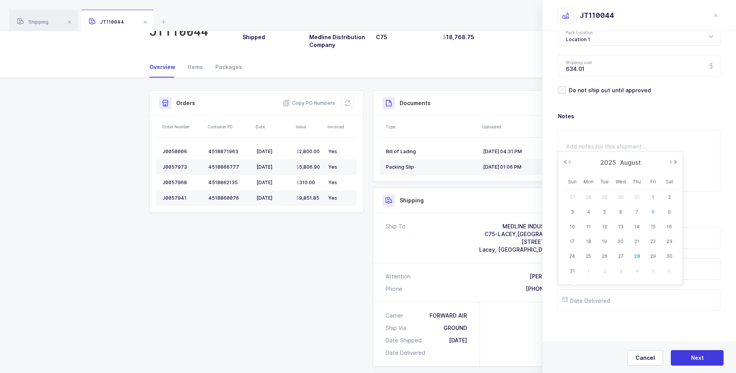
click at [655, 214] on span "8" at bounding box center [652, 211] width 9 height 9
type input "[DATE]"
click at [690, 356] on button "Next" at bounding box center [697, 358] width 53 height 16
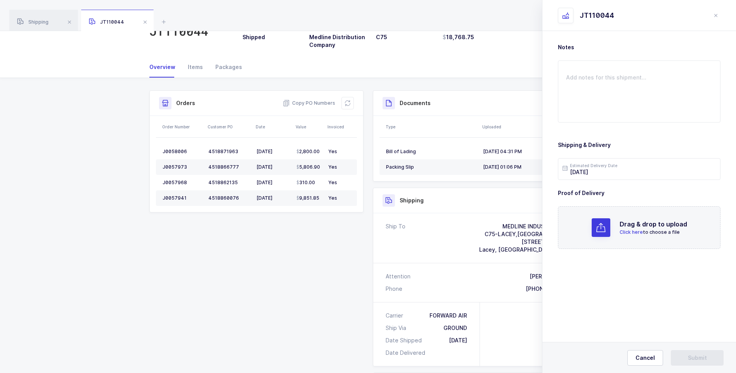
scroll to position [0, 0]
click at [626, 233] on span "Click here" at bounding box center [630, 232] width 23 height 6
click at [680, 359] on button "Submit" at bounding box center [697, 358] width 53 height 16
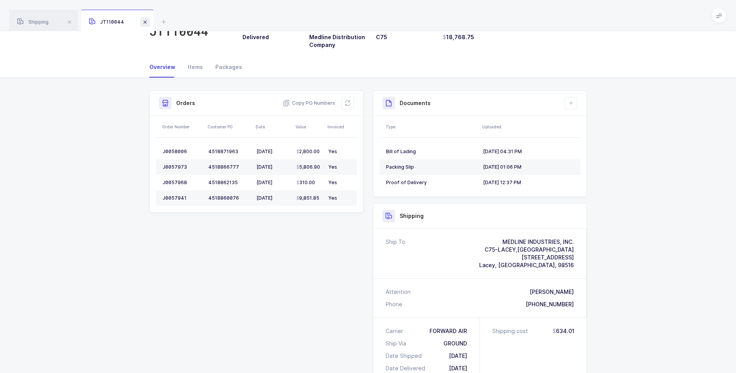
click at [143, 22] on span at bounding box center [144, 21] width 9 height 9
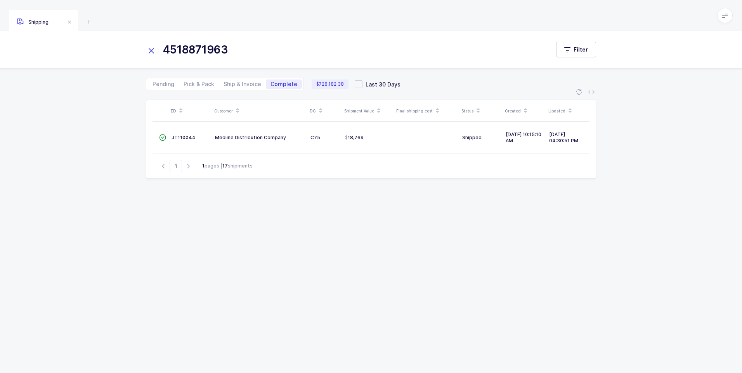
click at [153, 50] on icon at bounding box center [151, 50] width 11 height 11
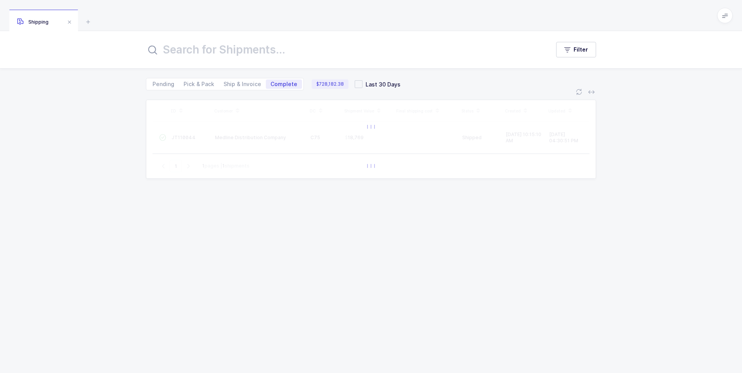
click at [155, 48] on icon at bounding box center [152, 49] width 9 height 9
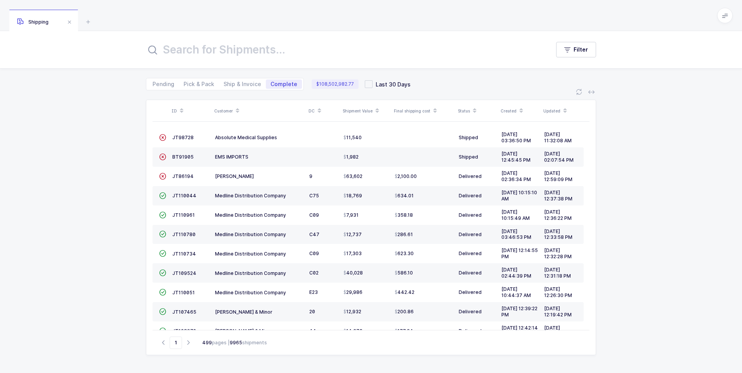
click at [180, 48] on input "text" at bounding box center [343, 49] width 394 height 19
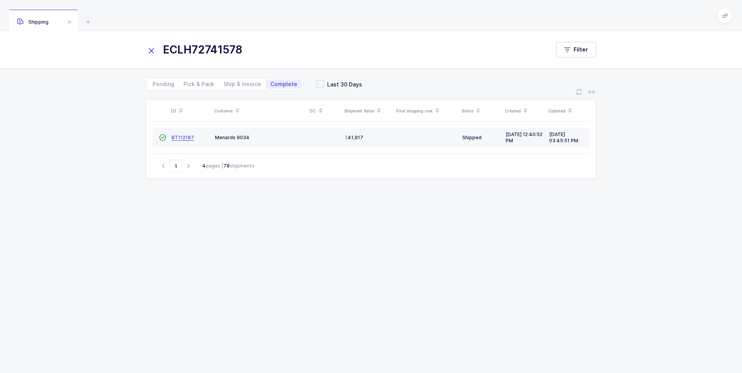
type input "ECLH72741578"
drag, startPoint x: 181, startPoint y: 138, endPoint x: 185, endPoint y: 142, distance: 5.5
click at [185, 142] on td "BT112107" at bounding box center [189, 137] width 43 height 19
click at [179, 138] on span "BT112107" at bounding box center [182, 138] width 22 height 6
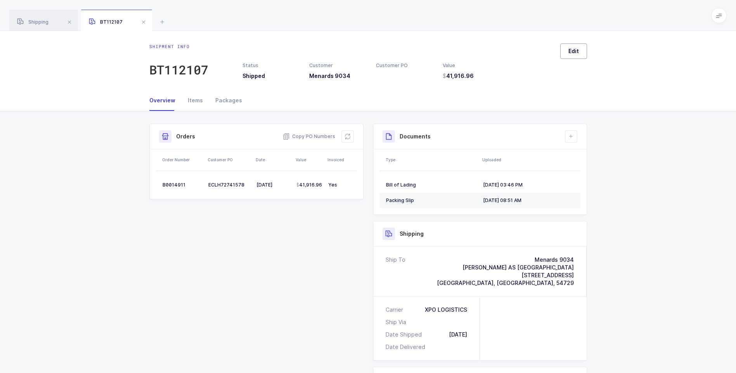
click at [575, 48] on span "Edit" at bounding box center [573, 51] width 10 height 8
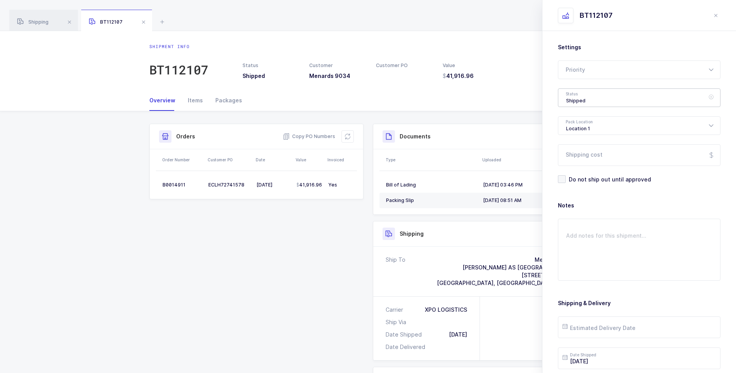
click at [587, 103] on div "Shipped" at bounding box center [639, 97] width 163 height 19
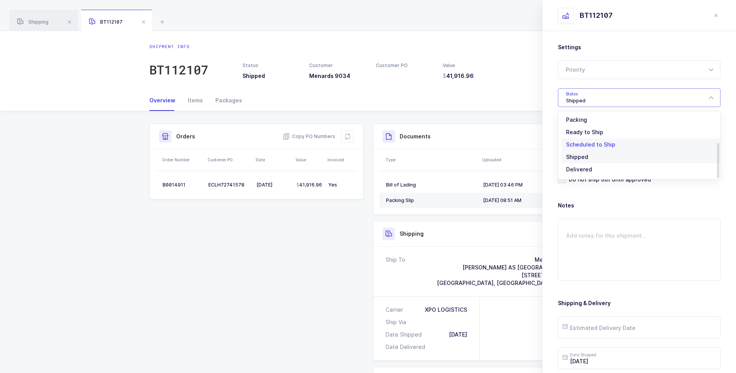
click at [596, 167] on li "Delivered" at bounding box center [641, 169] width 161 height 12
type input "Delivered"
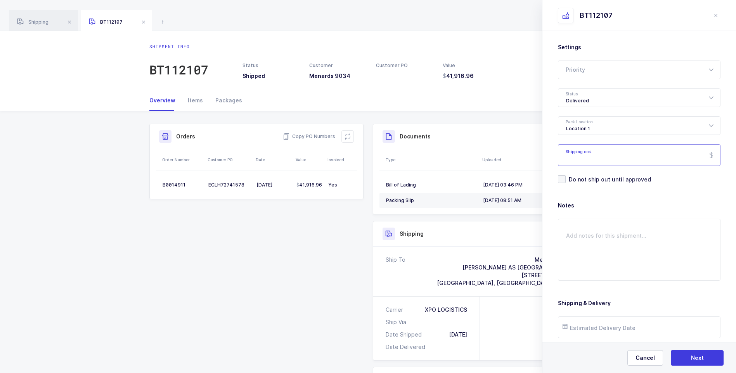
click at [600, 157] on input "Shipping cost" at bounding box center [639, 155] width 163 height 22
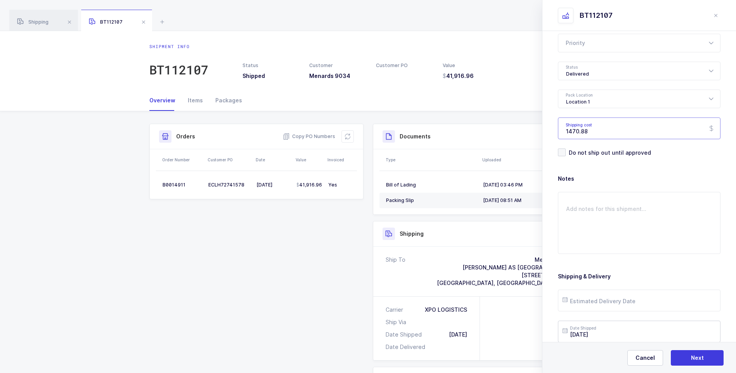
scroll to position [89, 0]
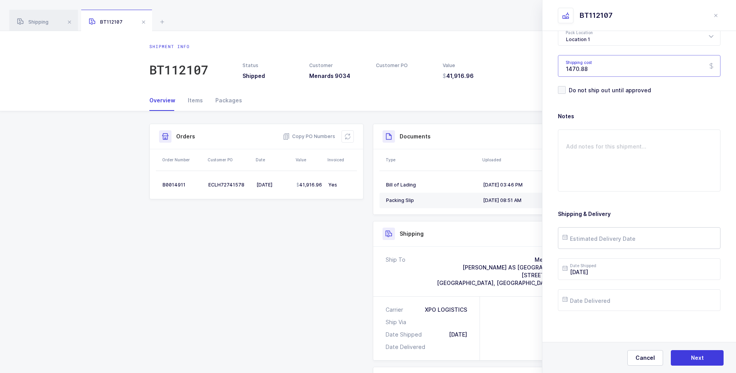
type input "1470.88"
click at [599, 236] on input "text" at bounding box center [639, 238] width 163 height 22
click at [586, 193] on span "25" at bounding box center [588, 194] width 9 height 9
type input "[DATE]"
click at [589, 306] on input "text" at bounding box center [639, 300] width 163 height 22
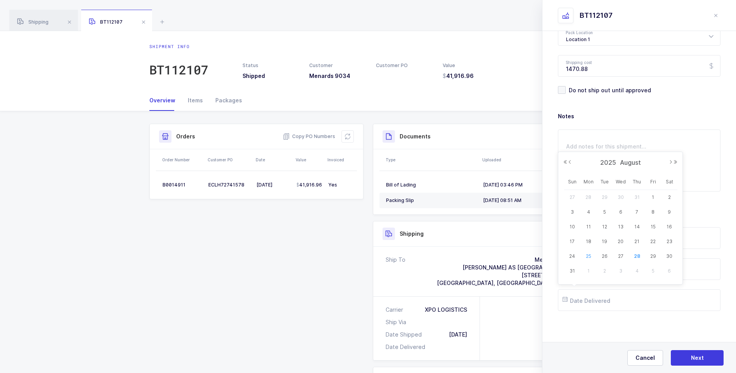
click at [586, 252] on span "25" at bounding box center [588, 256] width 9 height 9
type input "[DATE]"
click at [688, 355] on button "Next" at bounding box center [697, 358] width 53 height 16
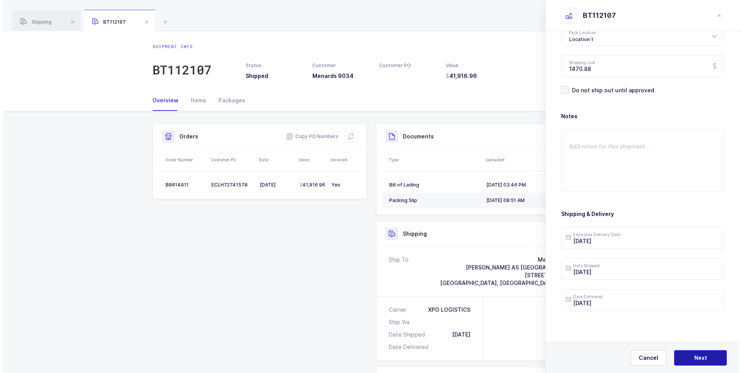
scroll to position [0, 0]
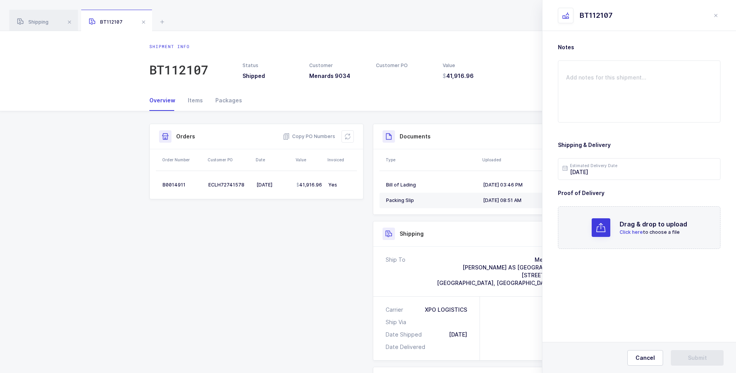
click at [630, 232] on span "Click here" at bounding box center [630, 232] width 23 height 6
click at [685, 361] on button "Submit" at bounding box center [697, 358] width 53 height 16
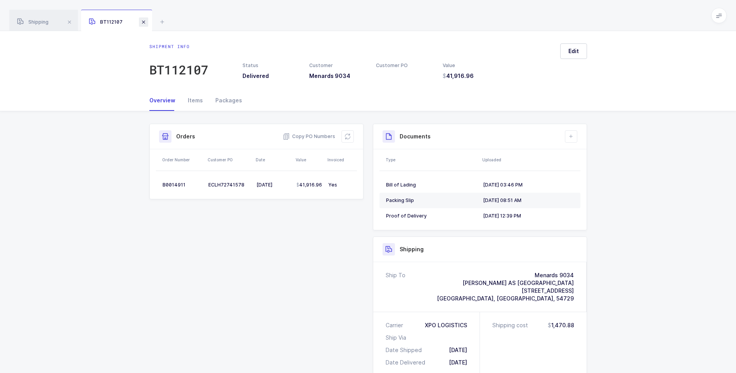
click at [142, 20] on span at bounding box center [143, 21] width 9 height 9
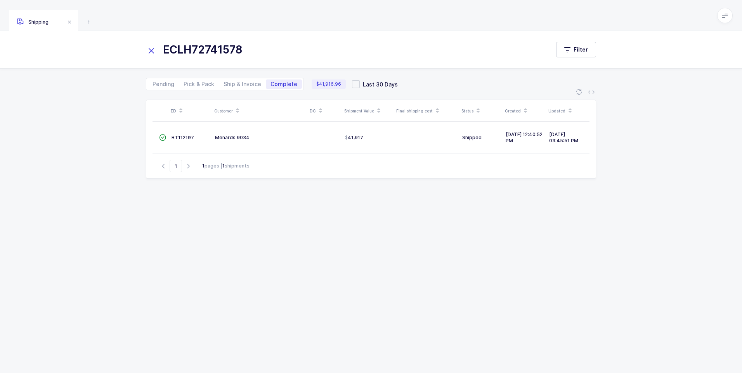
click at [149, 52] on icon at bounding box center [151, 50] width 11 height 11
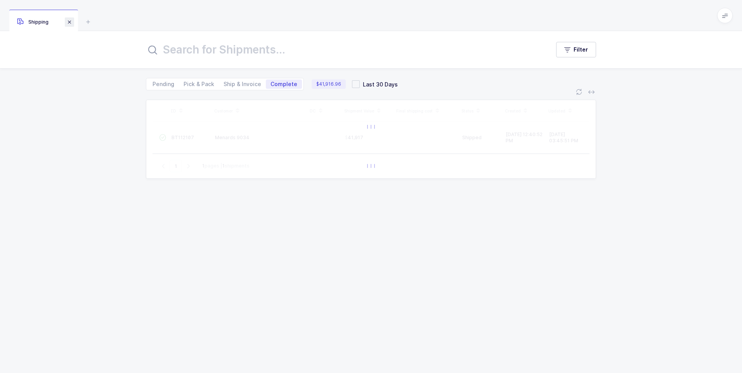
click at [73, 19] on span at bounding box center [69, 21] width 9 height 9
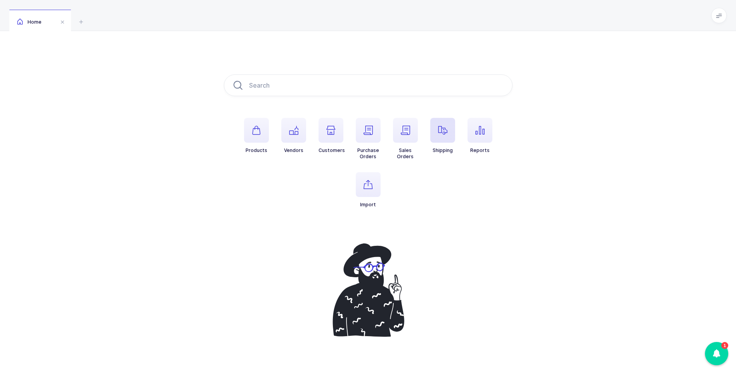
click at [432, 124] on span "button" at bounding box center [442, 130] width 25 height 25
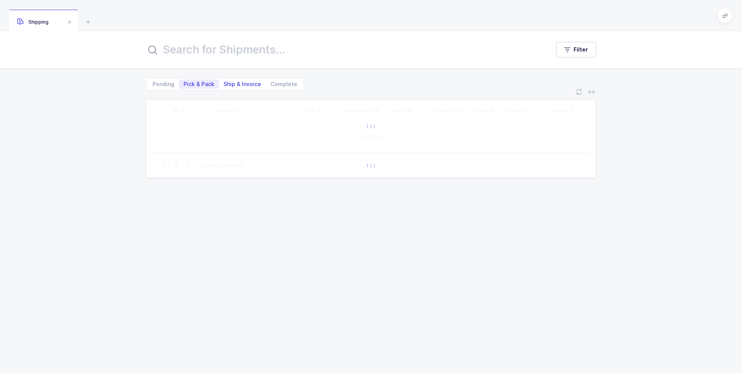
click at [235, 86] on span "Ship & Invoice" at bounding box center [242, 83] width 38 height 5
click at [224, 85] on input "Ship & Invoice" at bounding box center [221, 82] width 5 height 5
radio input "true"
radio input "false"
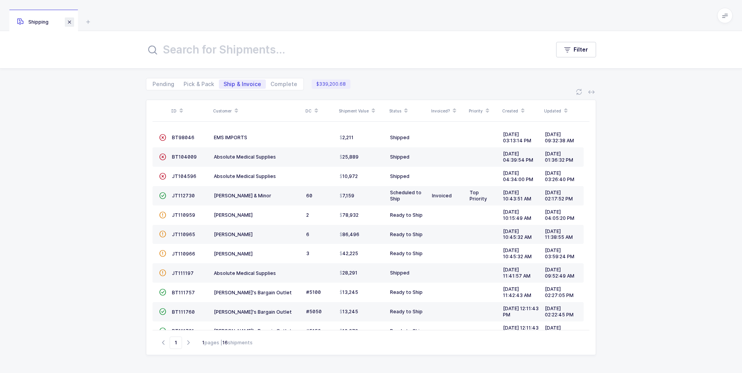
click at [71, 21] on span at bounding box center [69, 21] width 9 height 9
